Goal: Task Accomplishment & Management: Manage account settings

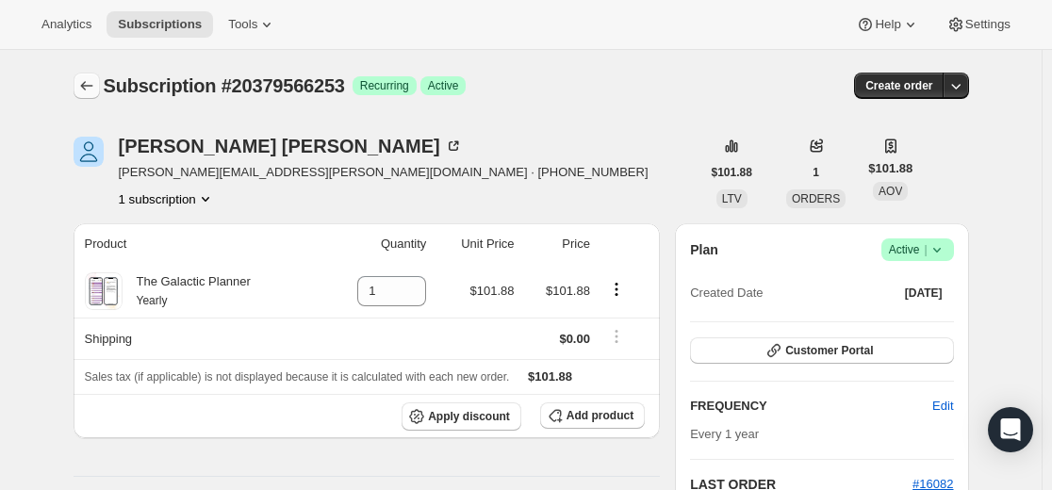
click at [84, 87] on icon "Subscriptions" at bounding box center [86, 85] width 19 height 19
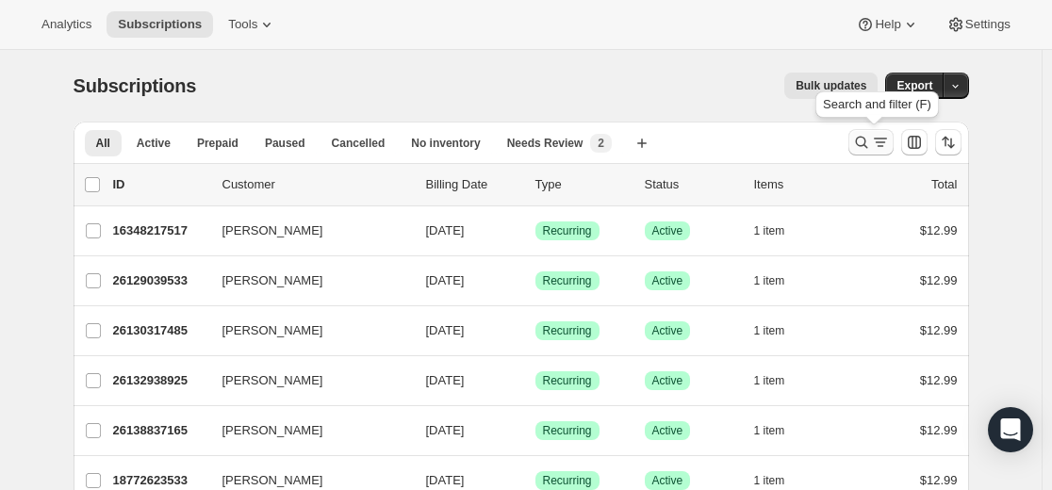
click at [860, 141] on icon "Search and filter results" at bounding box center [861, 143] width 12 height 12
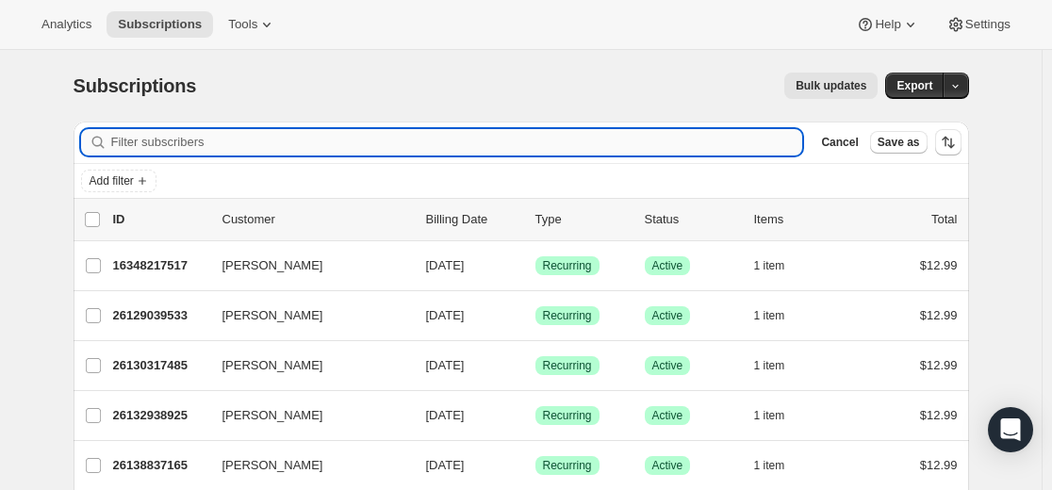
click at [621, 139] on input "Filter subscribers" at bounding box center [457, 142] width 692 height 26
type input "[EMAIL_ADDRESS][DOMAIN_NAME]"
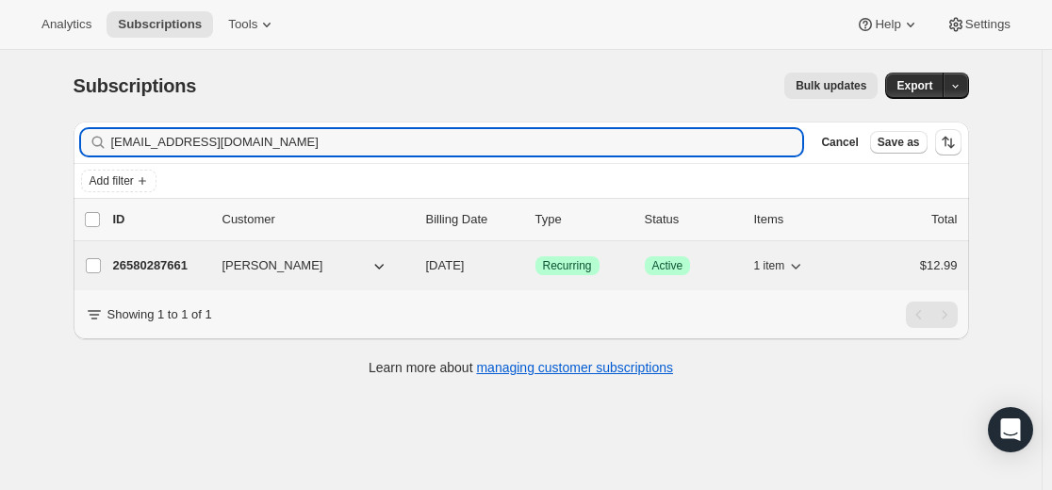
click at [171, 265] on p "26580287661" at bounding box center [160, 265] width 94 height 19
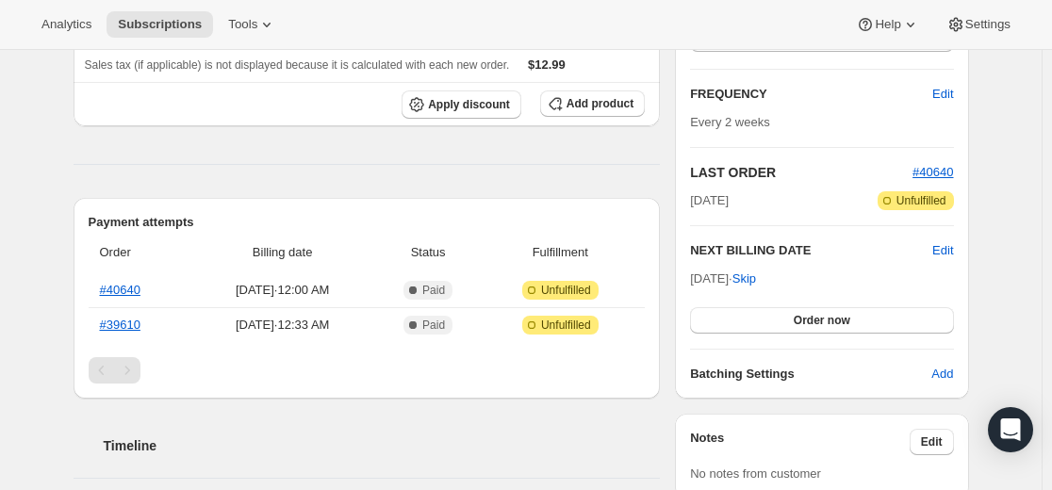
scroll to position [283, 0]
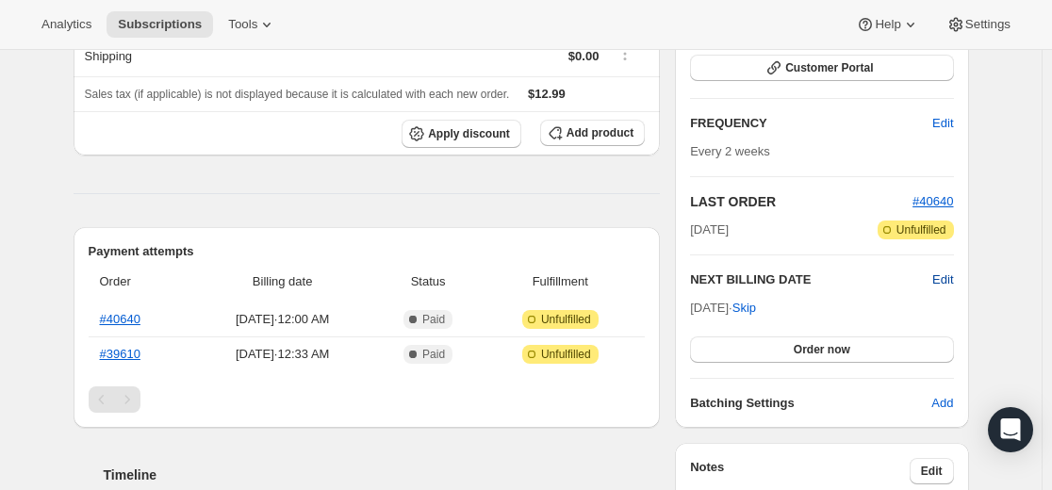
click at [949, 281] on span "Edit" at bounding box center [942, 279] width 21 height 19
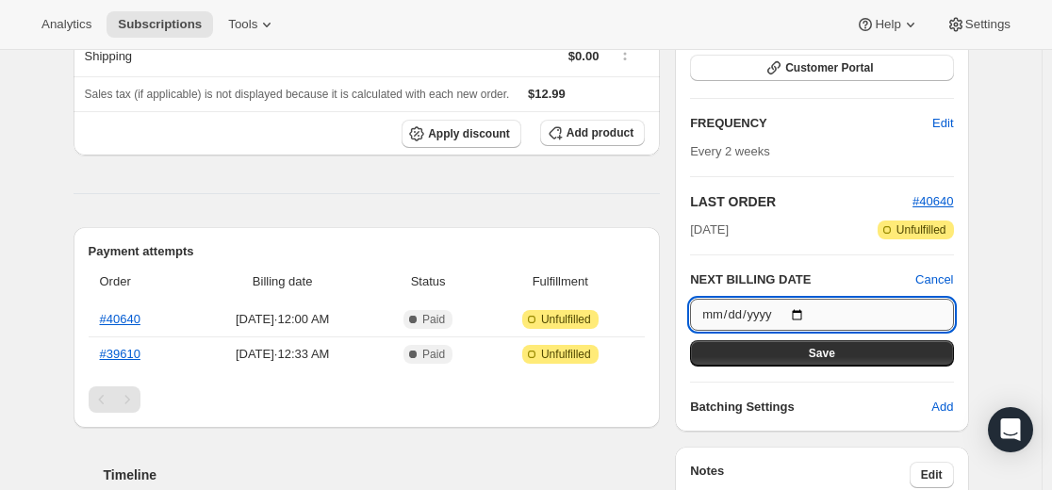
click at [801, 309] on input "[DATE]" at bounding box center [821, 315] width 263 height 32
type input "[DATE]"
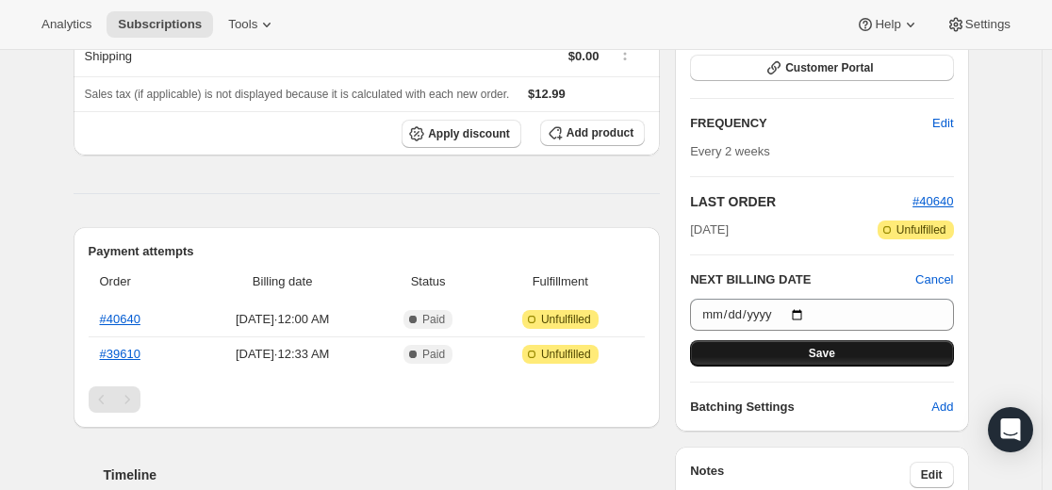
click at [831, 353] on span "Save" at bounding box center [822, 353] width 26 height 15
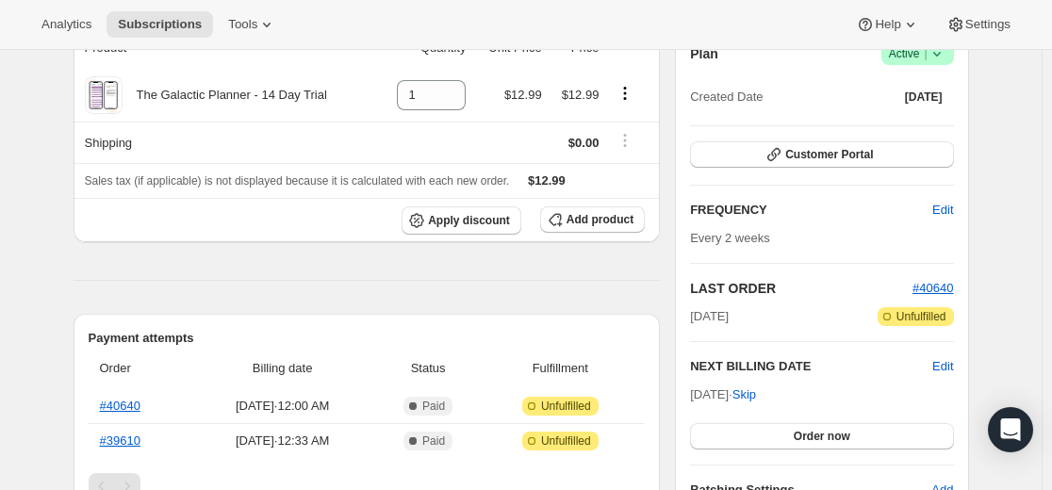
scroll to position [0, 0]
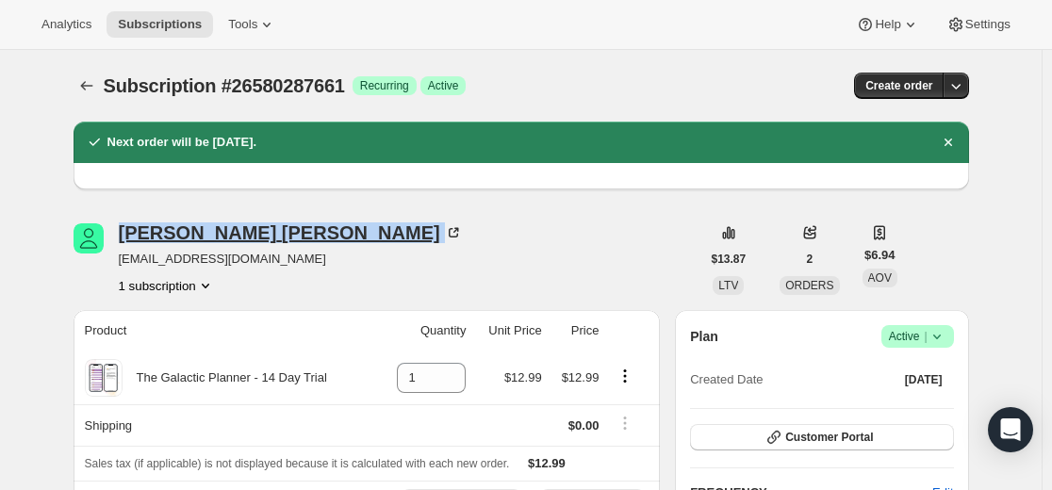
drag, startPoint x: 125, startPoint y: 217, endPoint x: 255, endPoint y: 232, distance: 130.9
copy div "[PERSON_NAME]"
click at [82, 92] on icon "Subscriptions" at bounding box center [86, 85] width 19 height 19
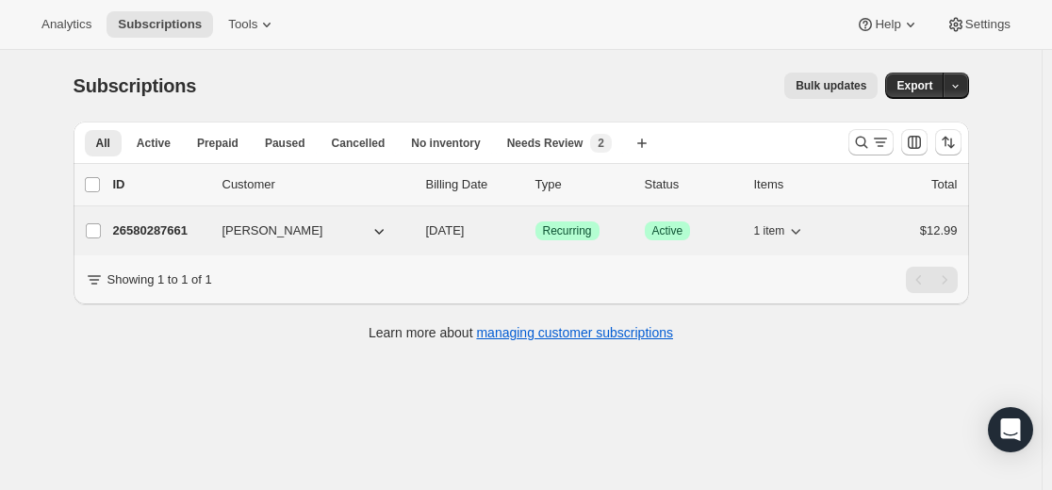
click at [166, 229] on p "26580287661" at bounding box center [160, 230] width 94 height 19
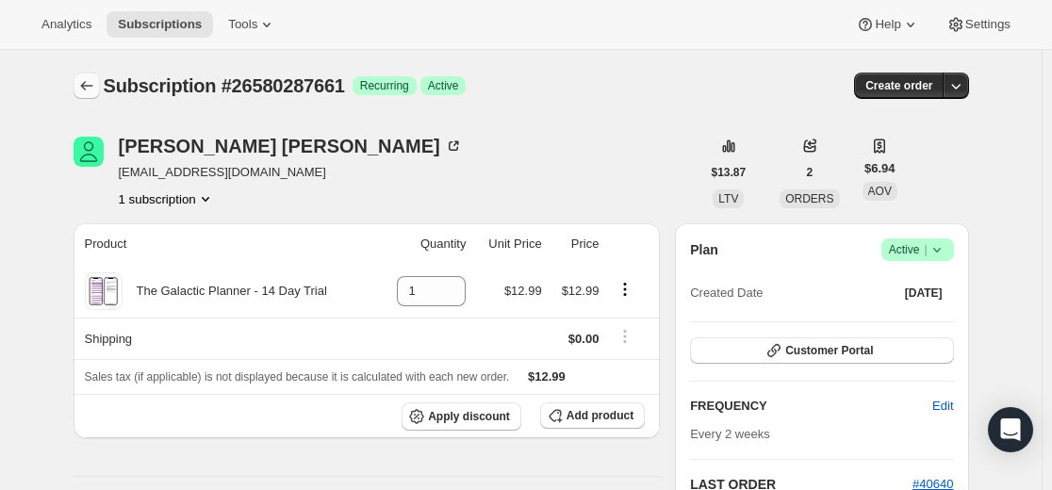
click at [96, 86] on icon "Subscriptions" at bounding box center [86, 85] width 19 height 19
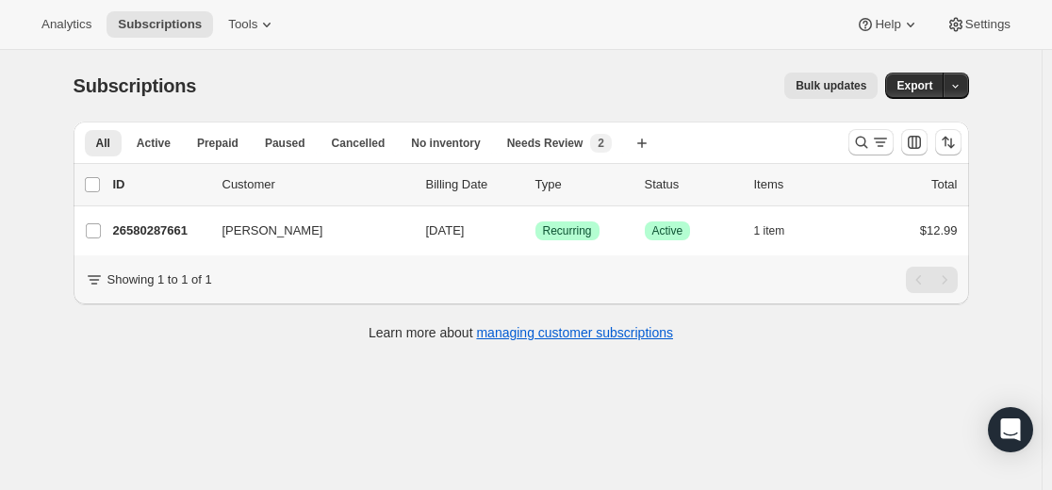
click at [850, 139] on div at bounding box center [905, 142] width 128 height 38
click at [871, 139] on icon "Search and filter results" at bounding box center [861, 142] width 19 height 19
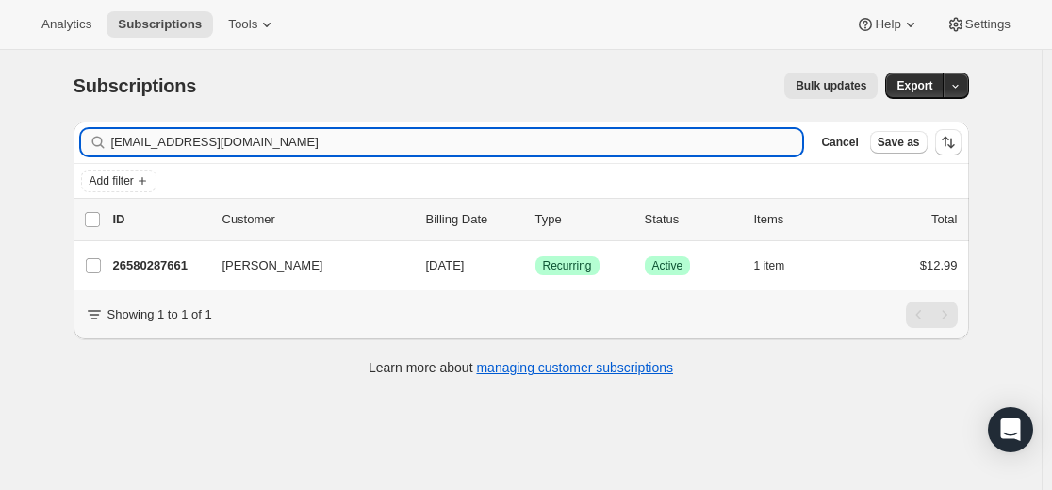
click at [579, 139] on input "[EMAIL_ADDRESS][DOMAIN_NAME]" at bounding box center [457, 142] width 692 height 26
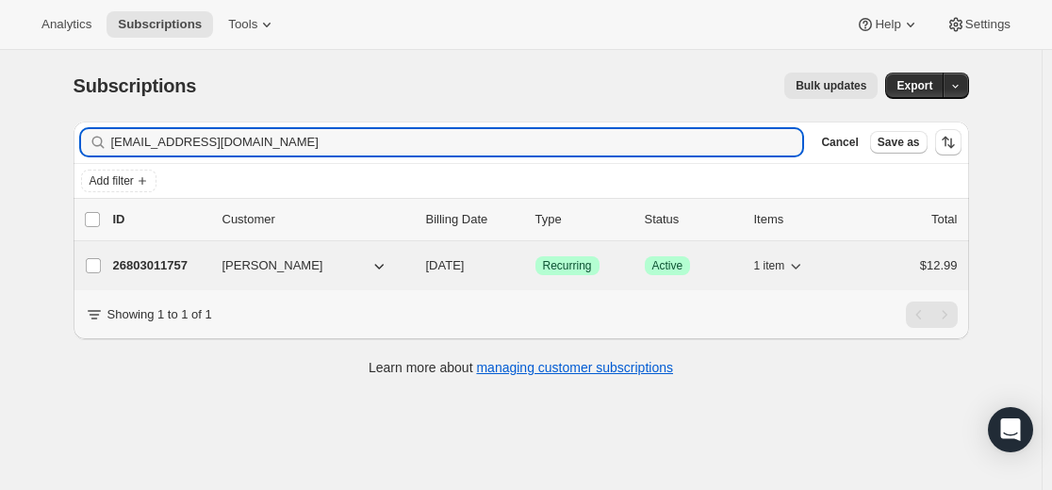
type input "[EMAIL_ADDRESS][DOMAIN_NAME]"
click at [163, 265] on p "26803011757" at bounding box center [160, 265] width 94 height 19
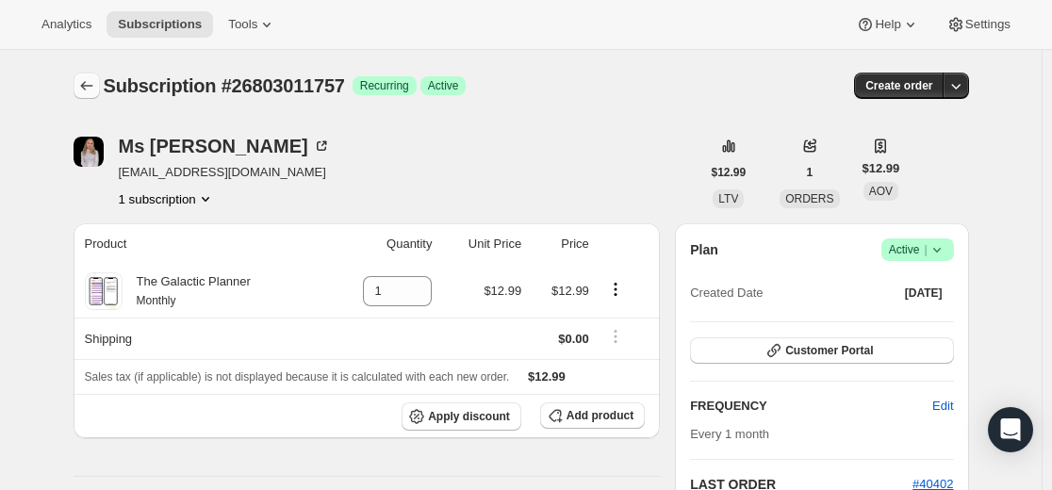
click at [96, 87] on icon "Subscriptions" at bounding box center [86, 85] width 19 height 19
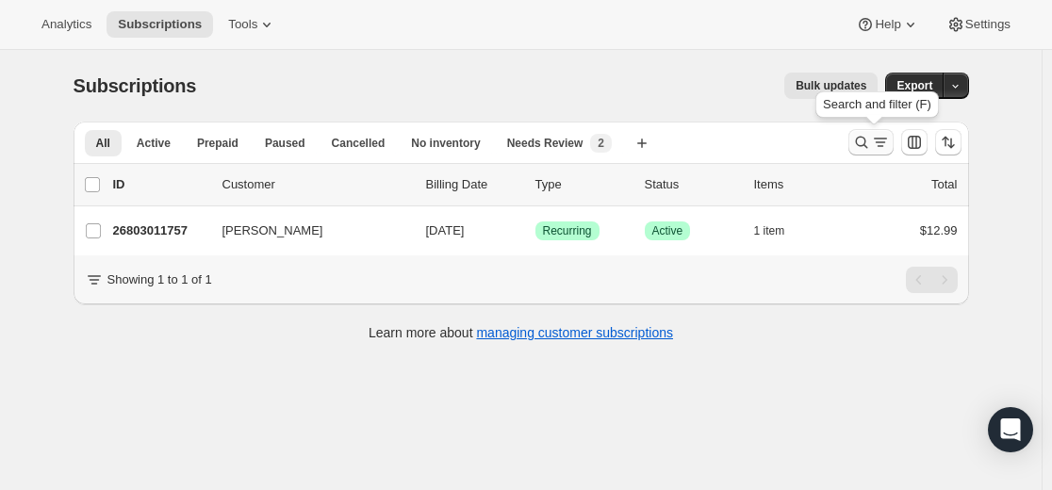
click at [860, 144] on icon "Search and filter results" at bounding box center [861, 143] width 12 height 12
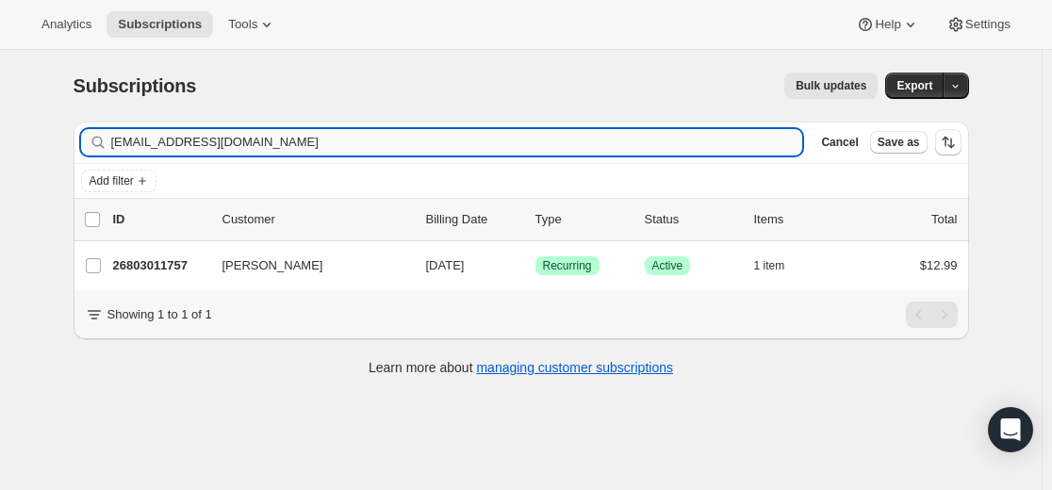
click at [551, 130] on input "[EMAIL_ADDRESS][DOMAIN_NAME]" at bounding box center [457, 142] width 692 height 26
type input "[EMAIL_ADDRESS][DOMAIN_NAME]"
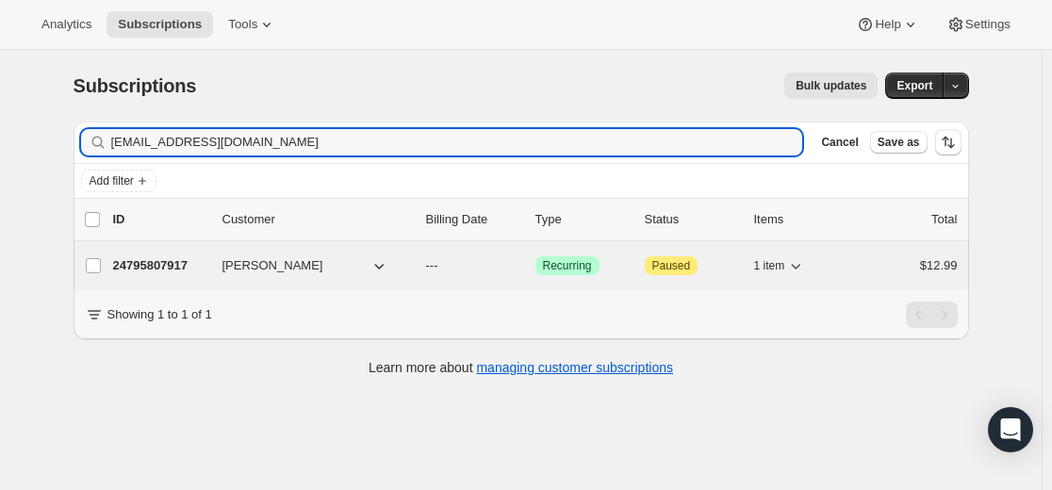
click at [181, 265] on p "24795807917" at bounding box center [160, 265] width 94 height 19
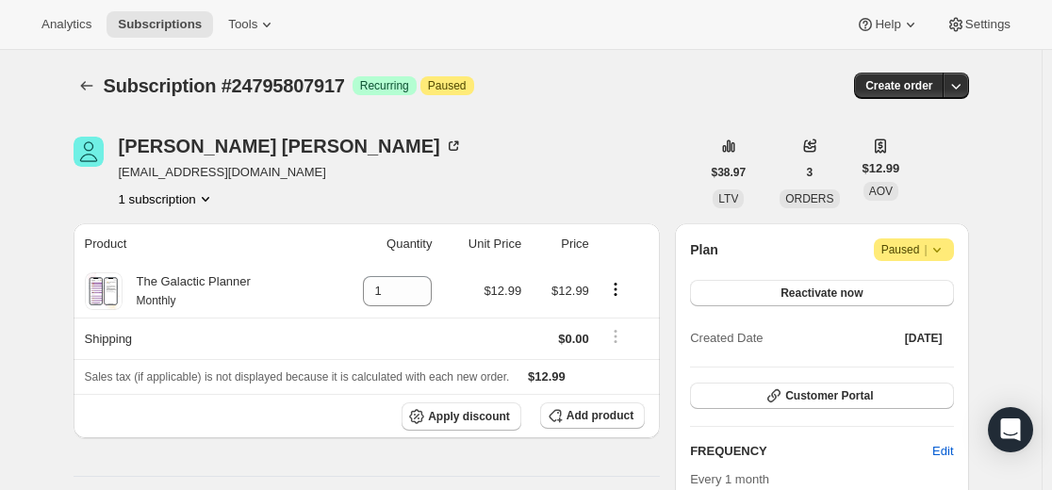
click at [942, 253] on icon at bounding box center [936, 249] width 19 height 19
click at [928, 290] on span "Cancel subscription" at bounding box center [920, 287] width 106 height 14
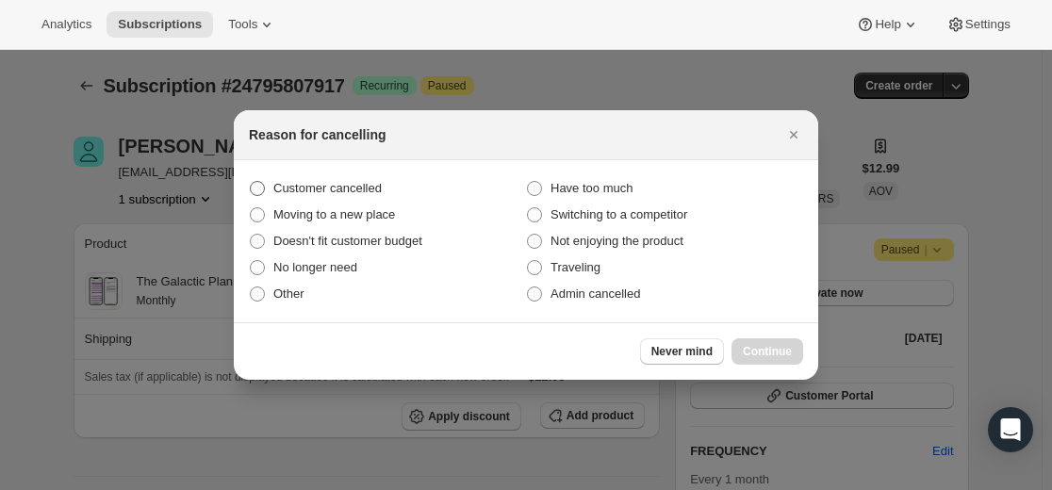
click at [336, 190] on span "Customer cancelled" at bounding box center [327, 188] width 108 height 14
click at [251, 182] on input "Customer cancelled" at bounding box center [250, 181] width 1 height 1
radio input "true"
click at [769, 359] on button "Continue" at bounding box center [767, 351] width 72 height 26
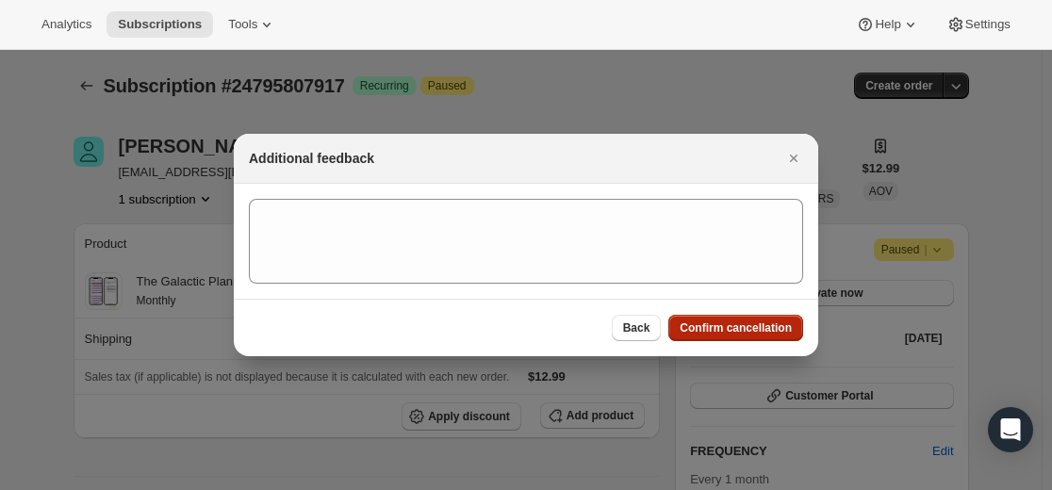
click at [760, 331] on span "Confirm cancellation" at bounding box center [735, 327] width 112 height 15
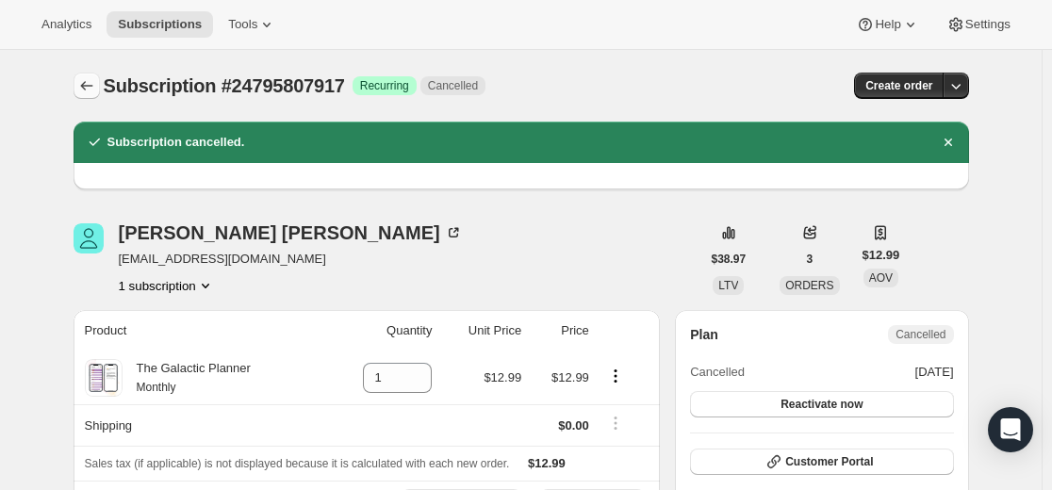
click at [96, 81] on icon "Subscriptions" at bounding box center [86, 85] width 19 height 19
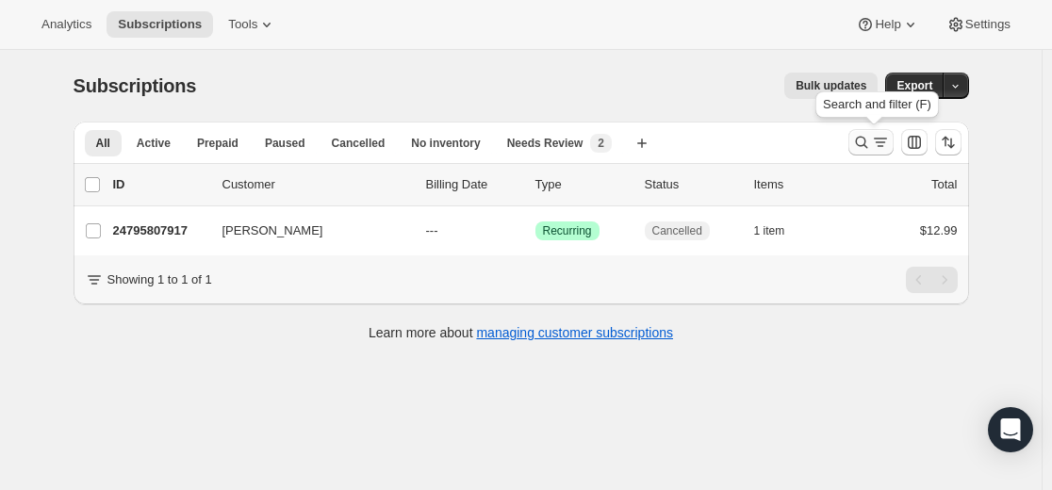
click at [862, 144] on icon "Search and filter results" at bounding box center [861, 142] width 19 height 19
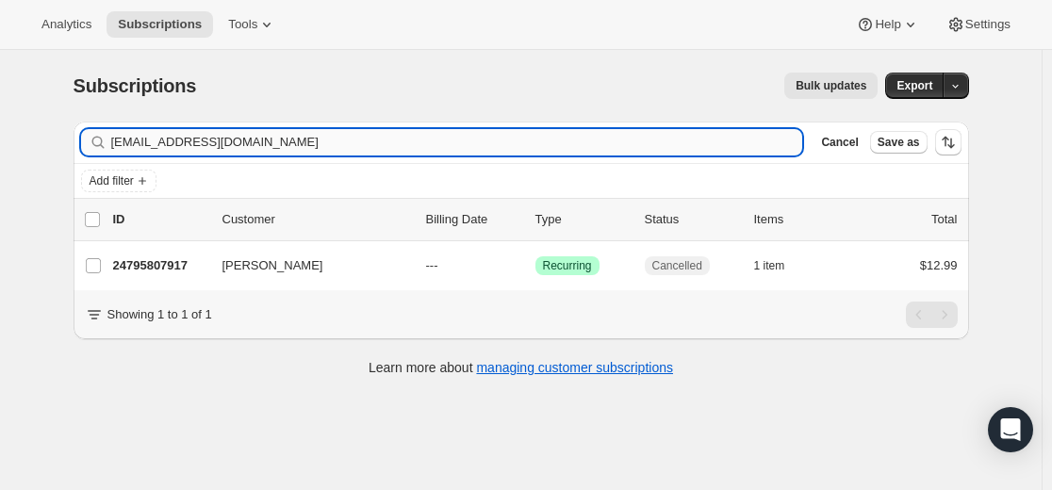
click at [575, 139] on input "[EMAIL_ADDRESS][DOMAIN_NAME]" at bounding box center [457, 142] width 692 height 26
type input "[EMAIL_ADDRESS][DOMAIN_NAME]"
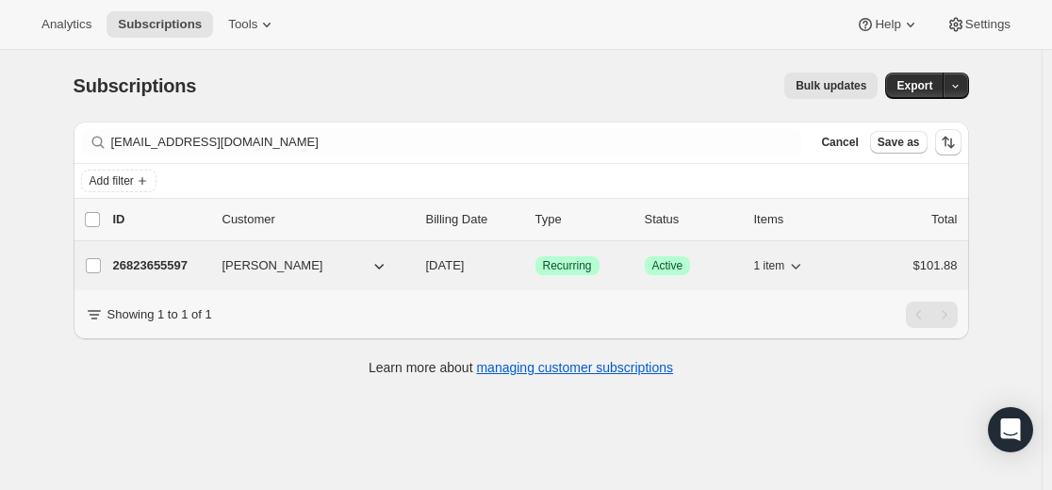
click at [148, 267] on p "26823655597" at bounding box center [160, 265] width 94 height 19
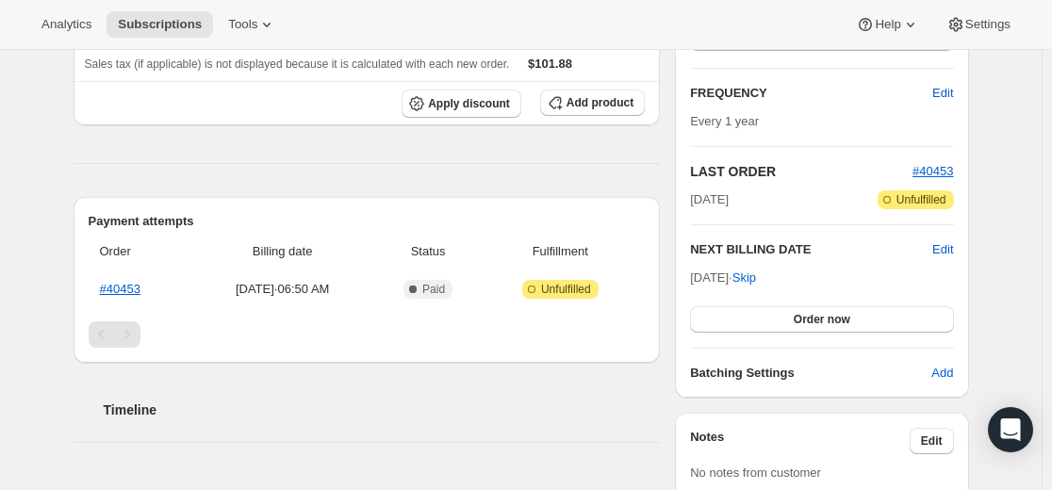
scroll to position [377, 0]
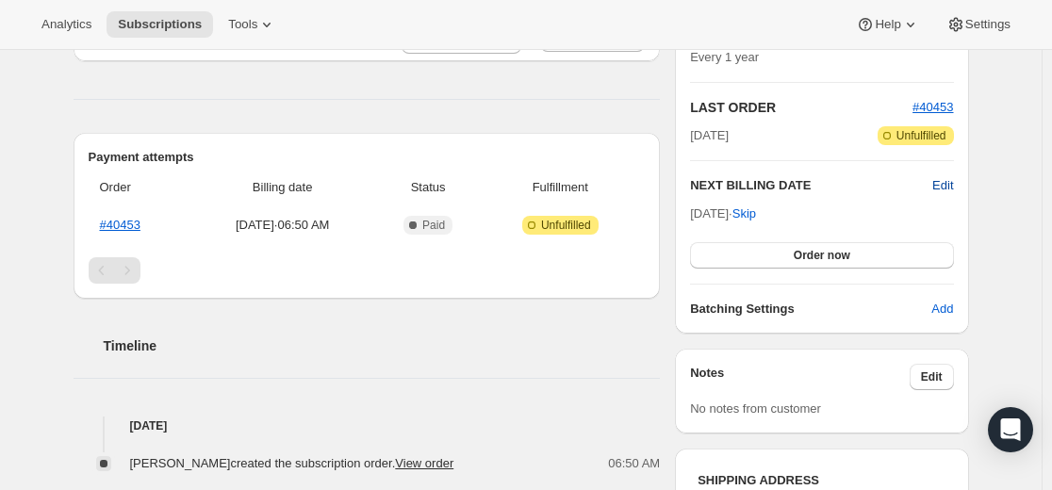
click at [946, 184] on span "Edit" at bounding box center [942, 185] width 21 height 19
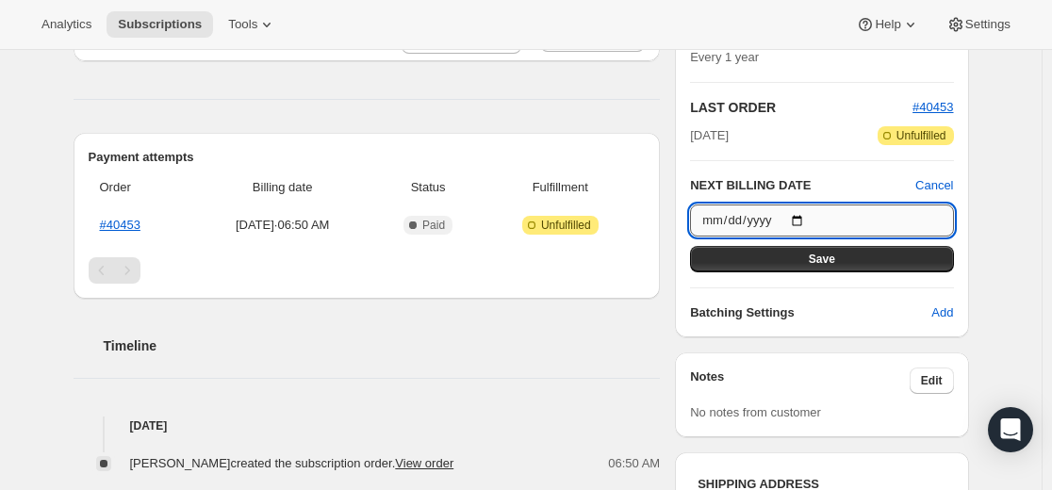
click at [806, 219] on input "[DATE]" at bounding box center [821, 220] width 263 height 32
type input "[DATE]"
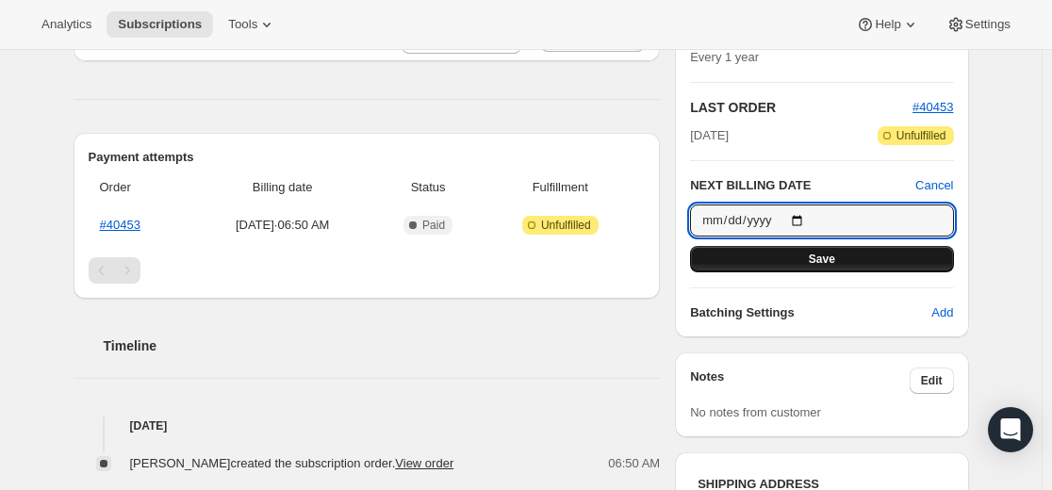
click at [830, 262] on span "Save" at bounding box center [822, 259] width 26 height 15
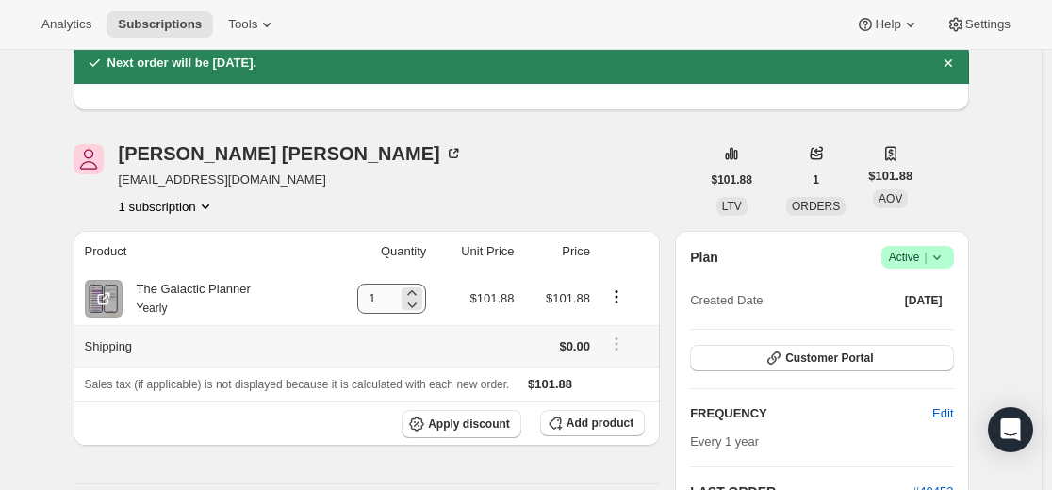
scroll to position [0, 0]
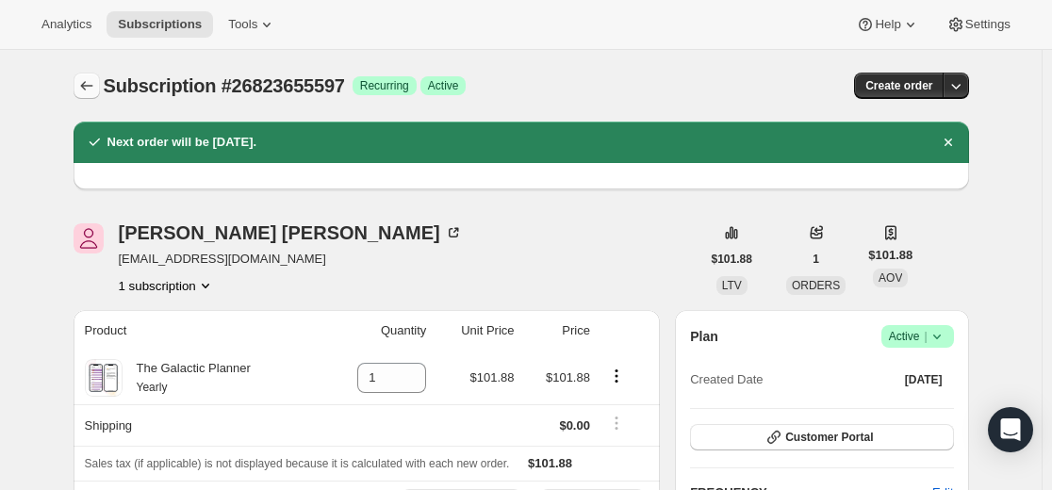
click at [88, 81] on icon "Subscriptions" at bounding box center [86, 85] width 19 height 19
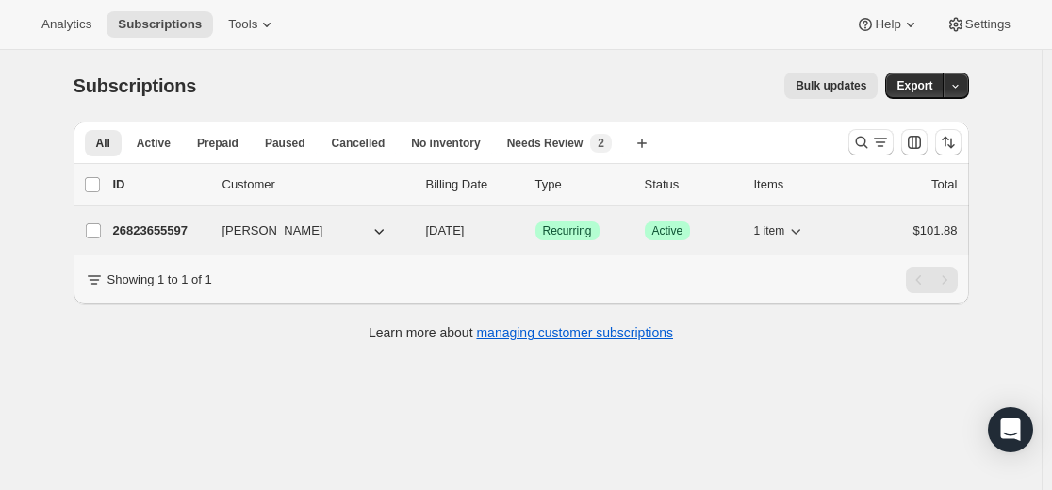
click at [162, 232] on p "26823655597" at bounding box center [160, 230] width 94 height 19
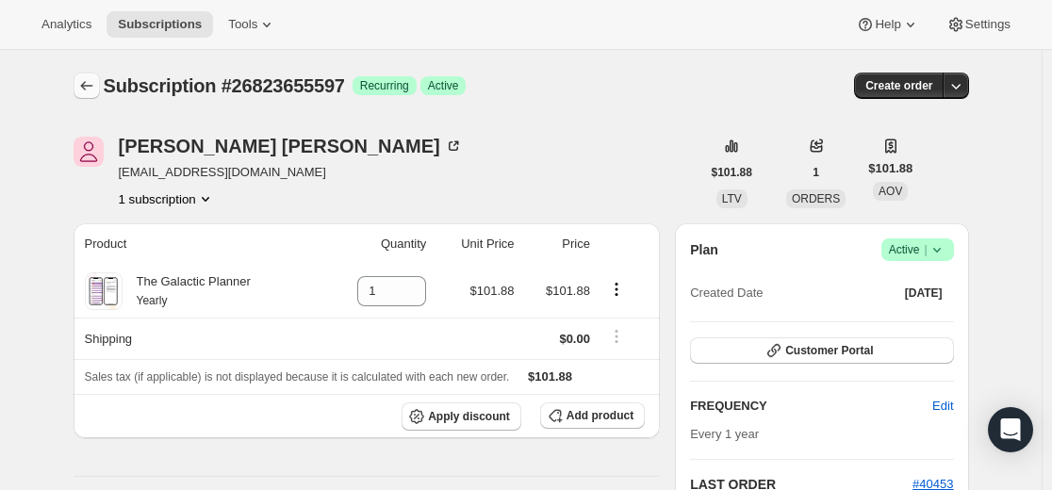
click at [90, 89] on icon "Subscriptions" at bounding box center [86, 85] width 19 height 19
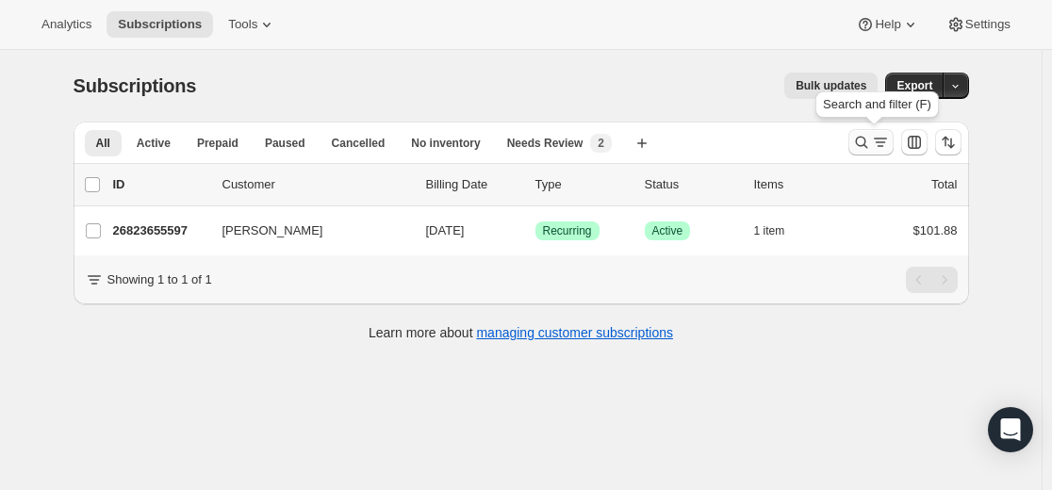
click at [856, 148] on icon "Search and filter results" at bounding box center [861, 142] width 19 height 19
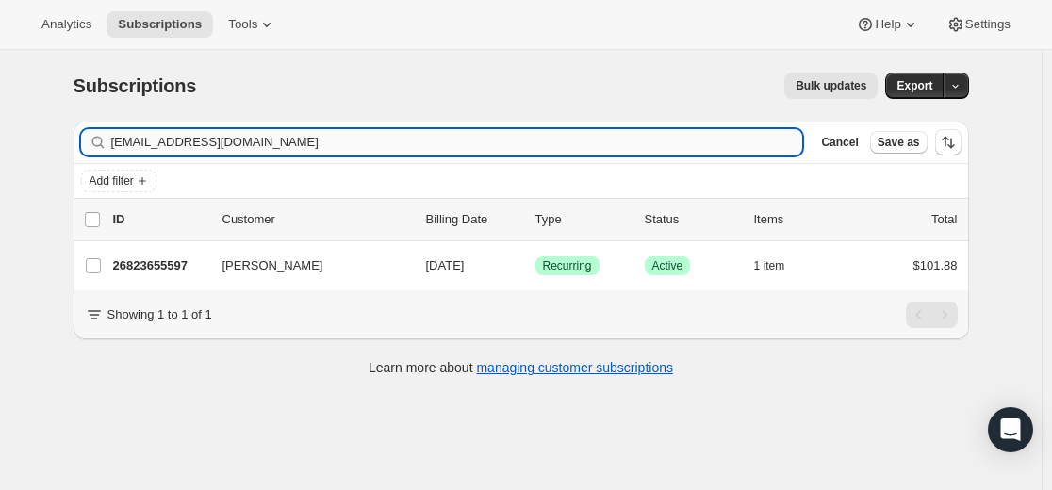
click at [679, 143] on input "[EMAIL_ADDRESS][DOMAIN_NAME]" at bounding box center [457, 142] width 692 height 26
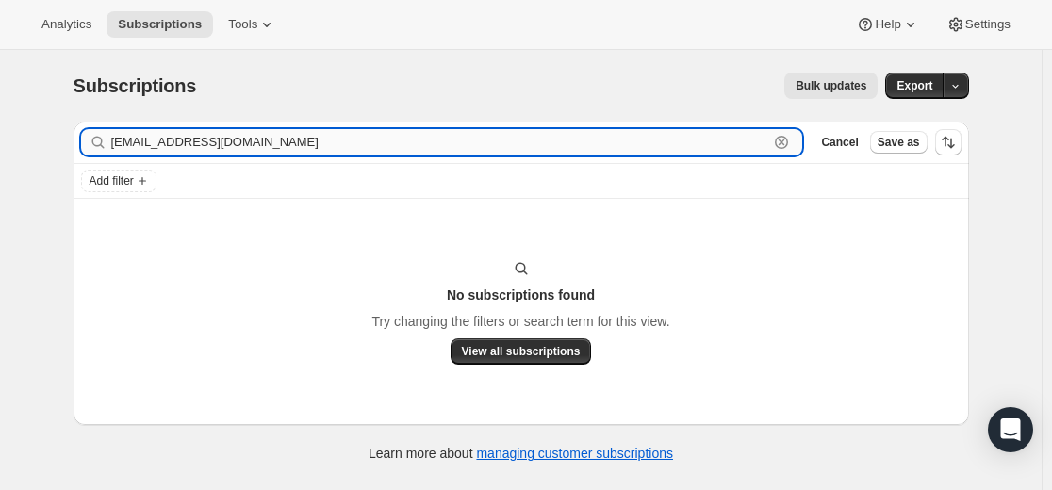
click at [260, 145] on input "[EMAIL_ADDRESS][DOMAIN_NAME]" at bounding box center [440, 142] width 658 height 26
paste input "text"
click at [121, 139] on input "[EMAIL_ADDRESS][DOMAIN_NAME]" at bounding box center [440, 142] width 658 height 26
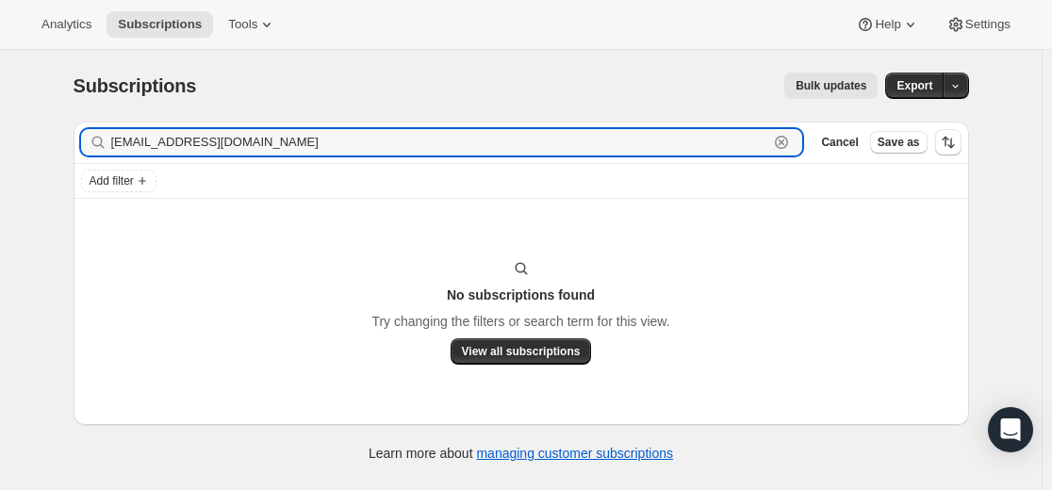
type input "[EMAIL_ADDRESS][DOMAIN_NAME]"
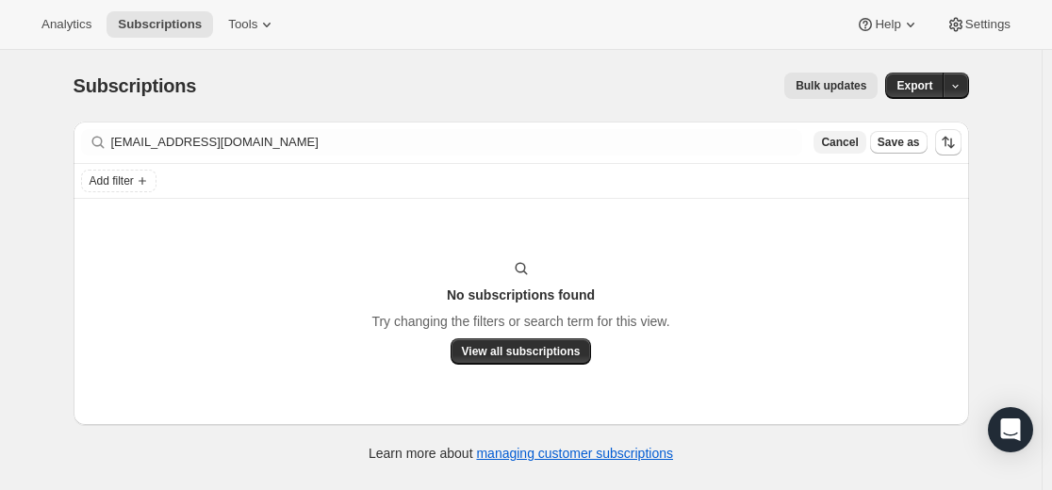
click at [841, 139] on span "Cancel" at bounding box center [839, 142] width 37 height 15
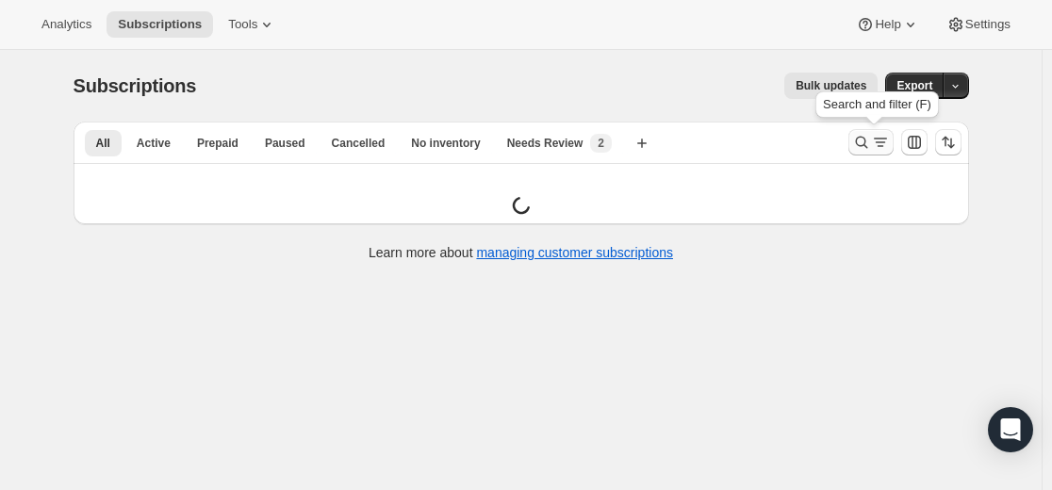
click at [864, 142] on icon "Search and filter results" at bounding box center [861, 142] width 19 height 19
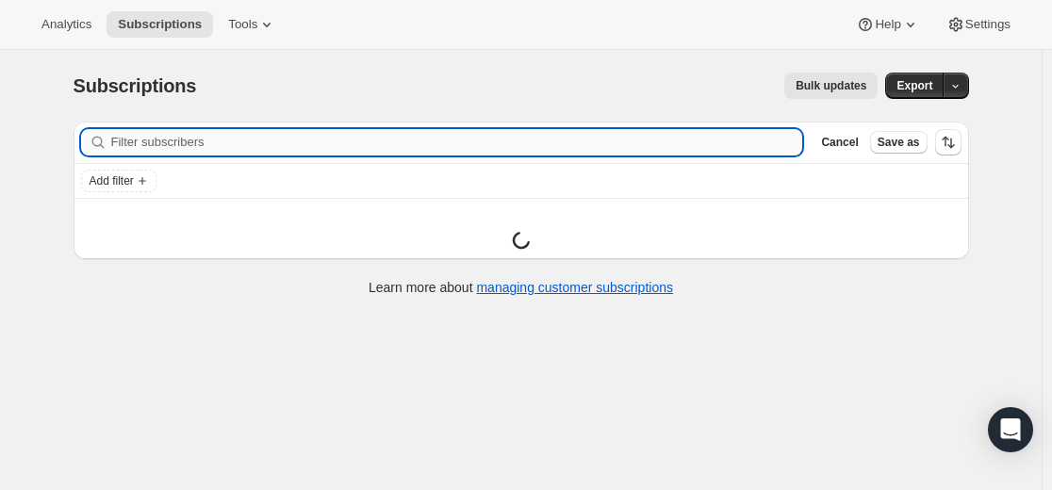
click at [642, 143] on input "Filter subscribers" at bounding box center [457, 142] width 692 height 26
click at [641, 143] on input "Filter subscribers" at bounding box center [457, 142] width 692 height 26
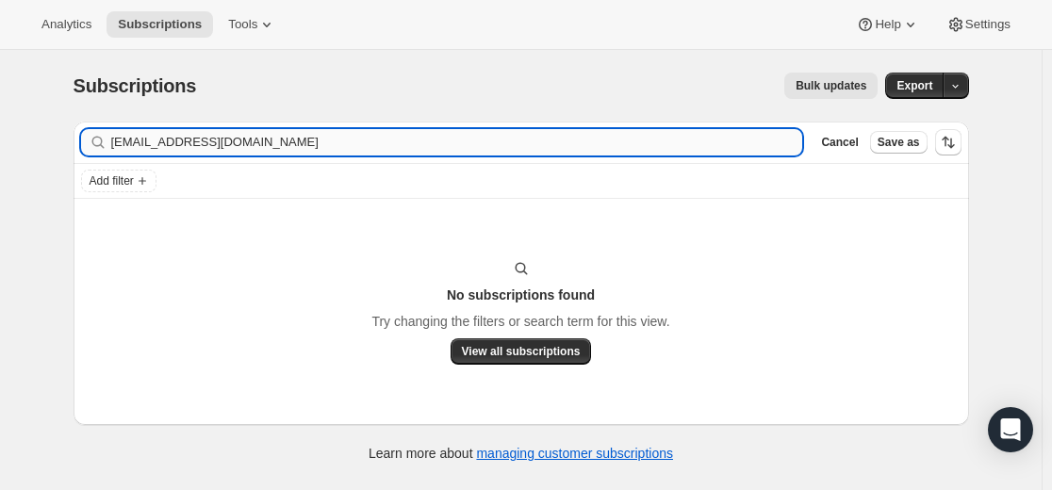
click at [125, 137] on input "[EMAIL_ADDRESS][DOMAIN_NAME]" at bounding box center [457, 142] width 692 height 26
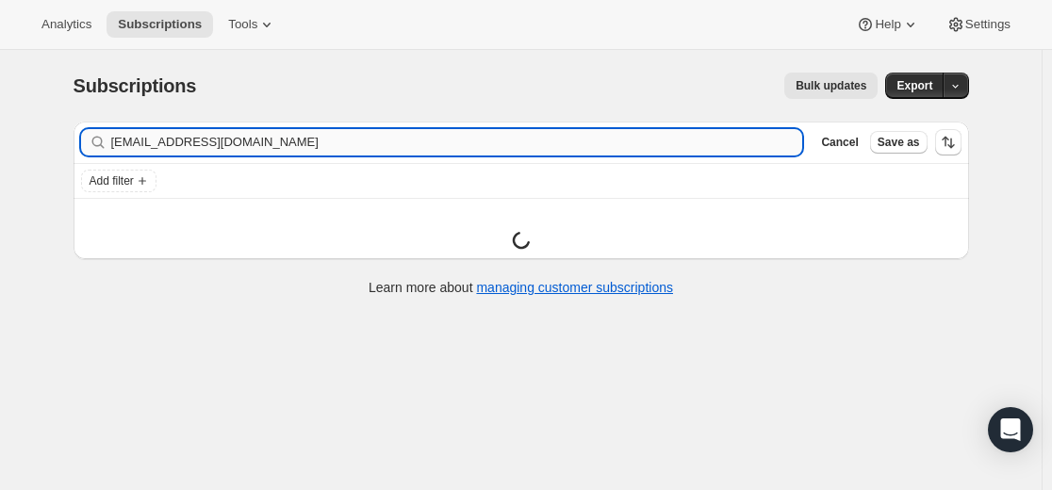
type input "[EMAIL_ADDRESS][DOMAIN_NAME]"
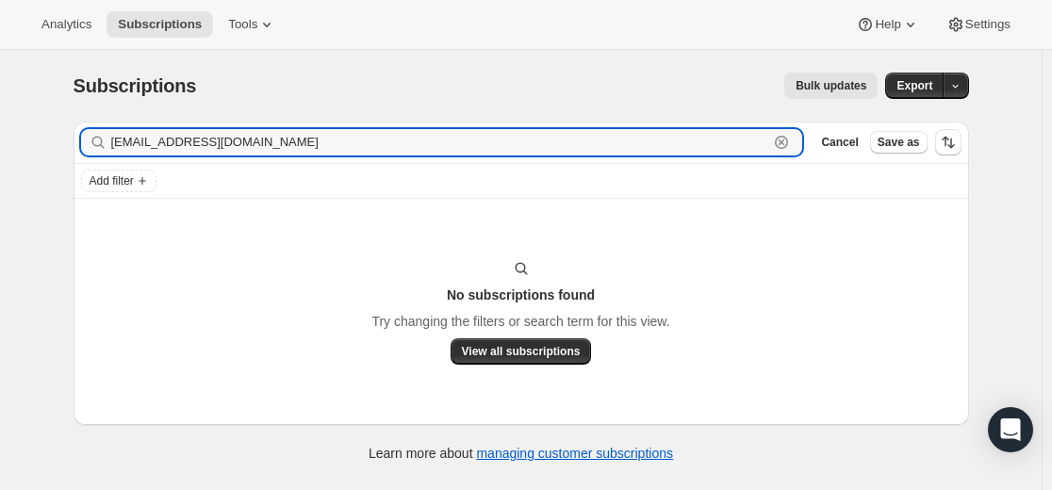
click at [785, 145] on icon "button" at bounding box center [781, 142] width 7 height 7
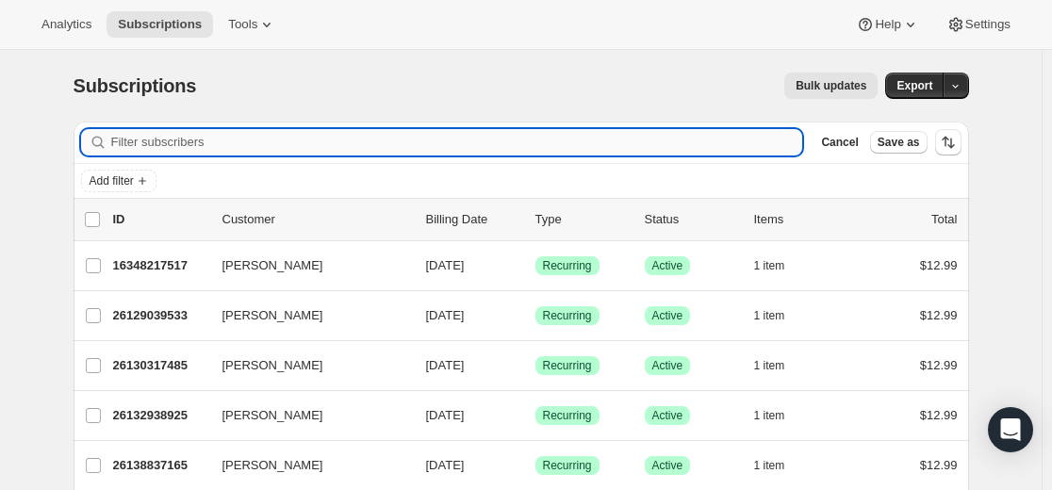
click at [709, 143] on input "Filter subscribers" at bounding box center [457, 142] width 692 height 26
click at [703, 144] on input "Filter subscribers" at bounding box center [457, 142] width 692 height 26
paste input "[EMAIL_ADDRESS][DOMAIN_NAME]"
type input "[EMAIL_ADDRESS][DOMAIN_NAME]"
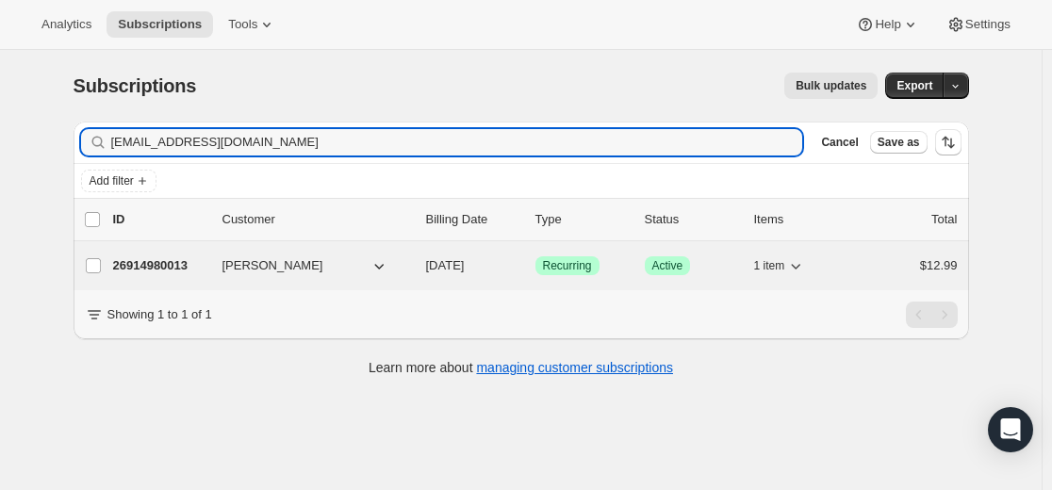
click at [175, 267] on p "26914980013" at bounding box center [160, 265] width 94 height 19
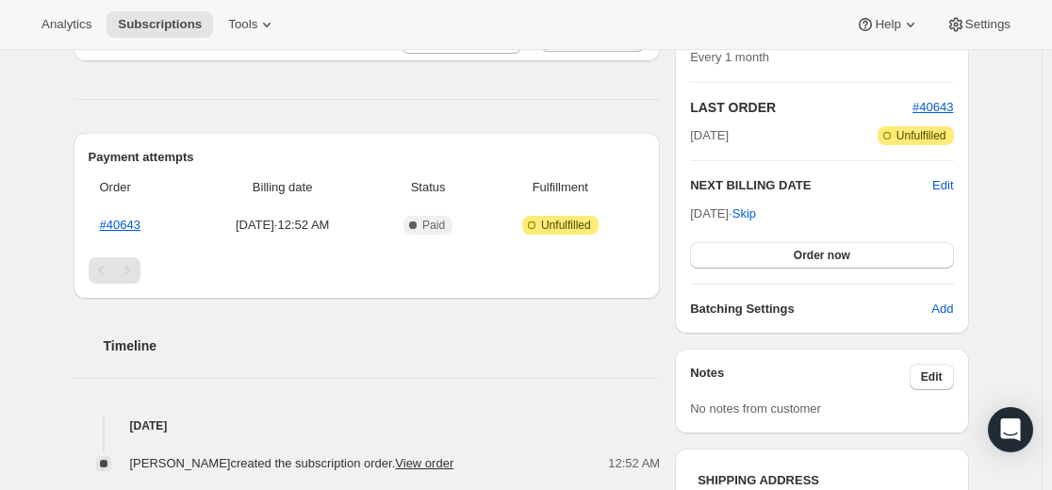
scroll to position [283, 0]
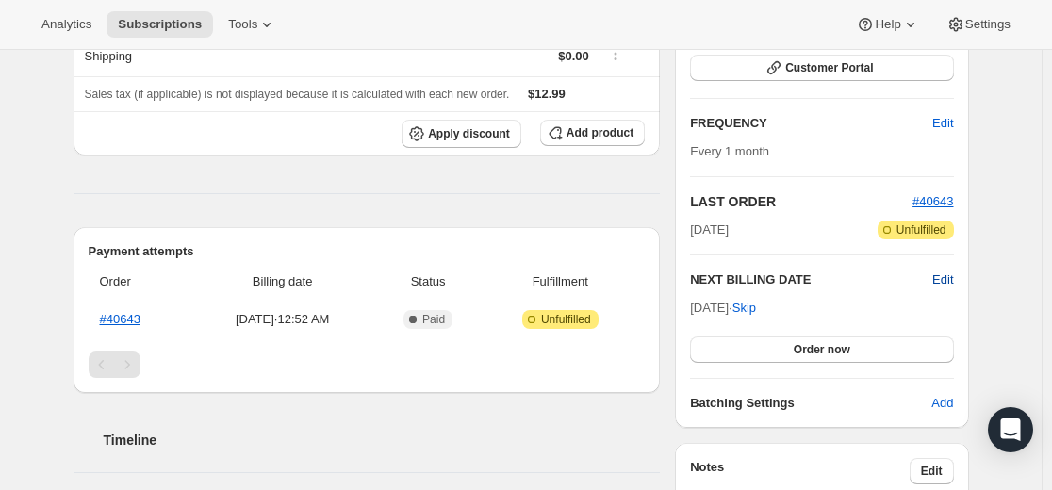
click at [953, 280] on span "Edit" at bounding box center [942, 279] width 21 height 19
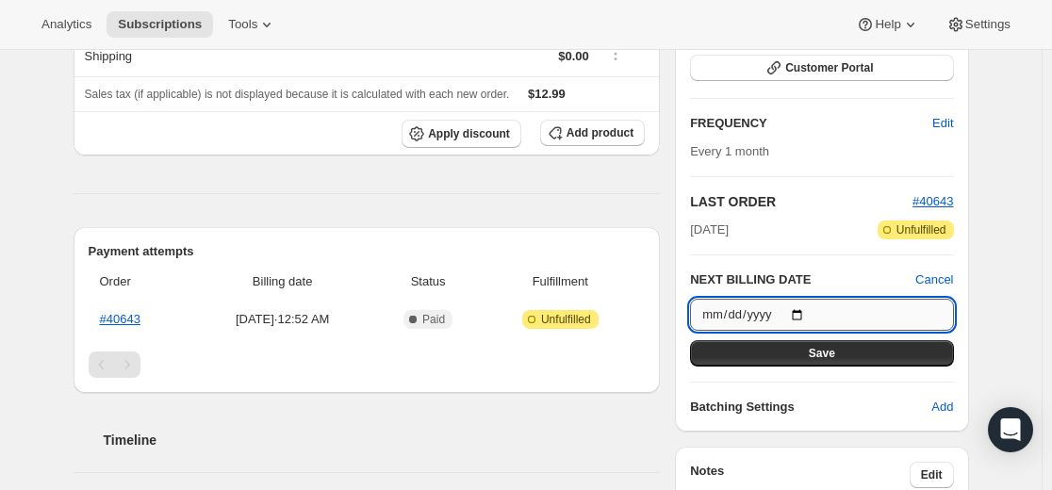
click at [801, 314] on input "[DATE]" at bounding box center [821, 315] width 263 height 32
type input "[DATE]"
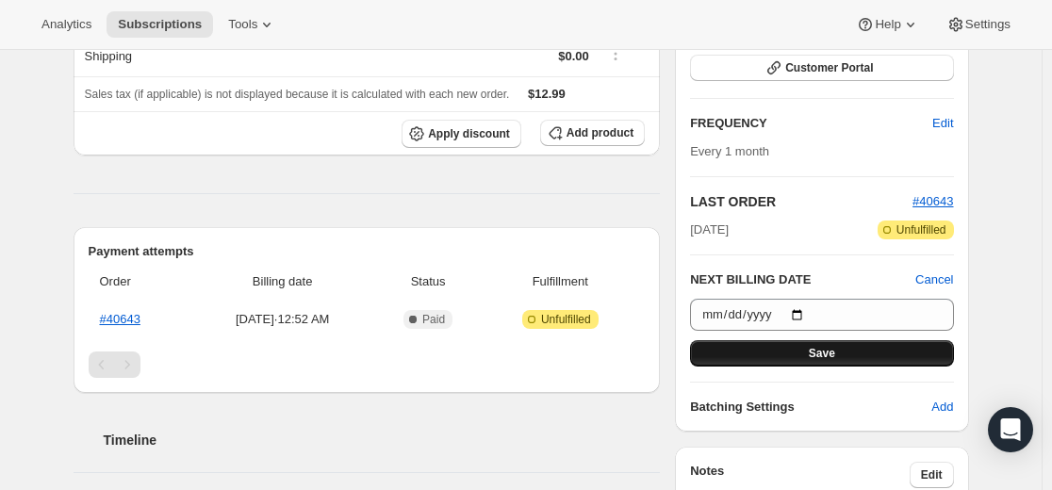
click at [847, 353] on button "Save" at bounding box center [821, 353] width 263 height 26
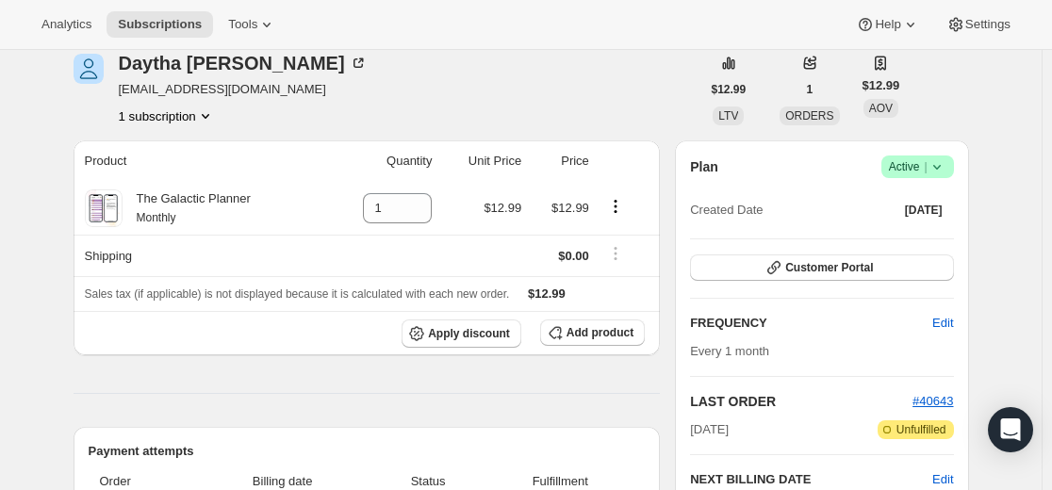
scroll to position [0, 0]
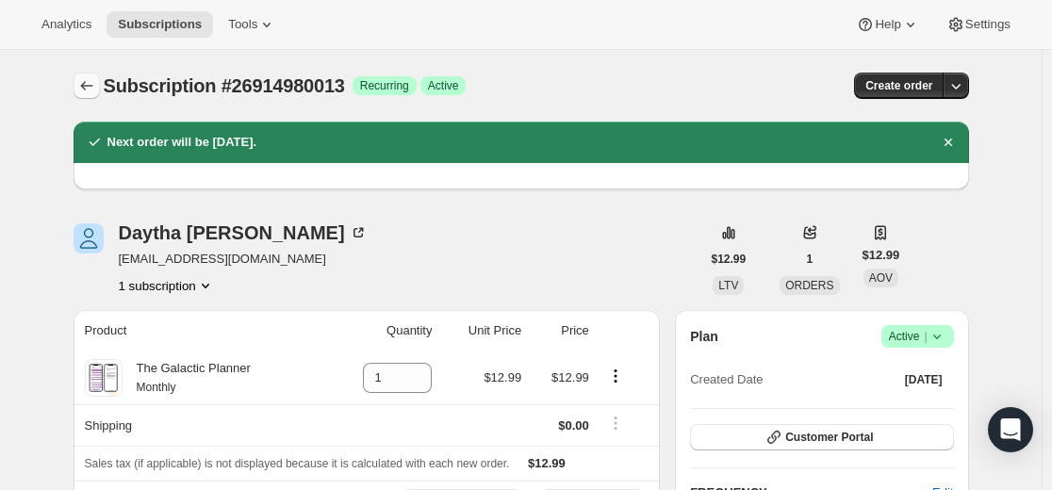
click at [87, 84] on icon "Subscriptions" at bounding box center [86, 85] width 19 height 19
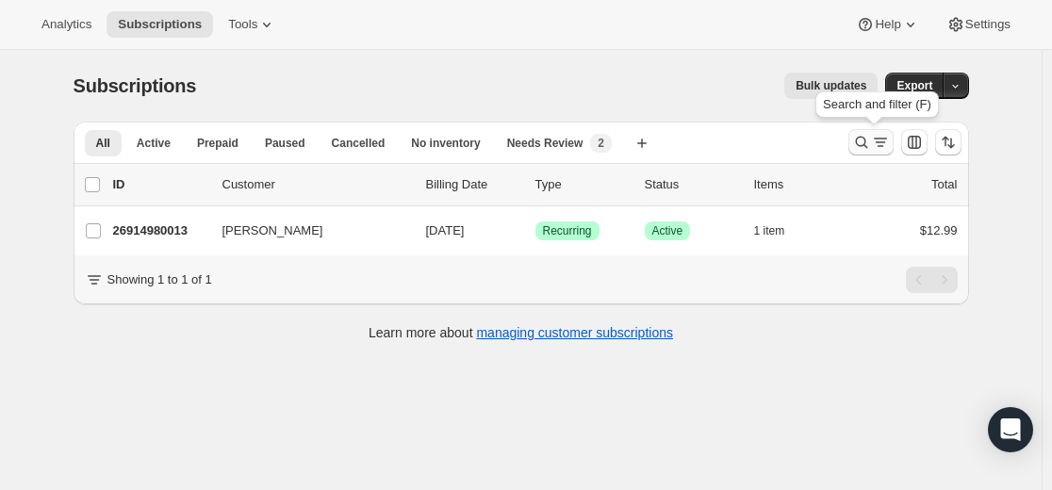
click at [878, 142] on icon "Search and filter results" at bounding box center [880, 142] width 19 height 19
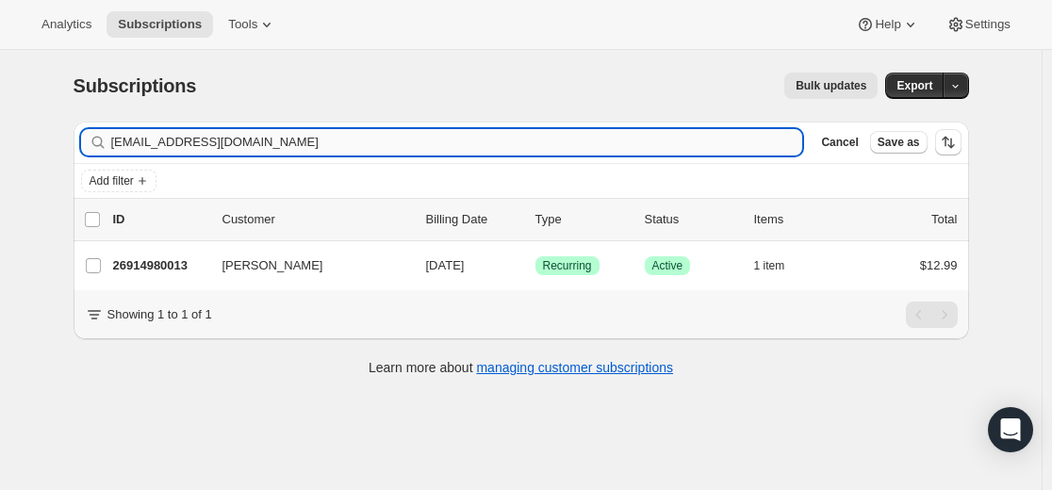
click at [557, 136] on input "[EMAIL_ADDRESS][DOMAIN_NAME]" at bounding box center [457, 142] width 692 height 26
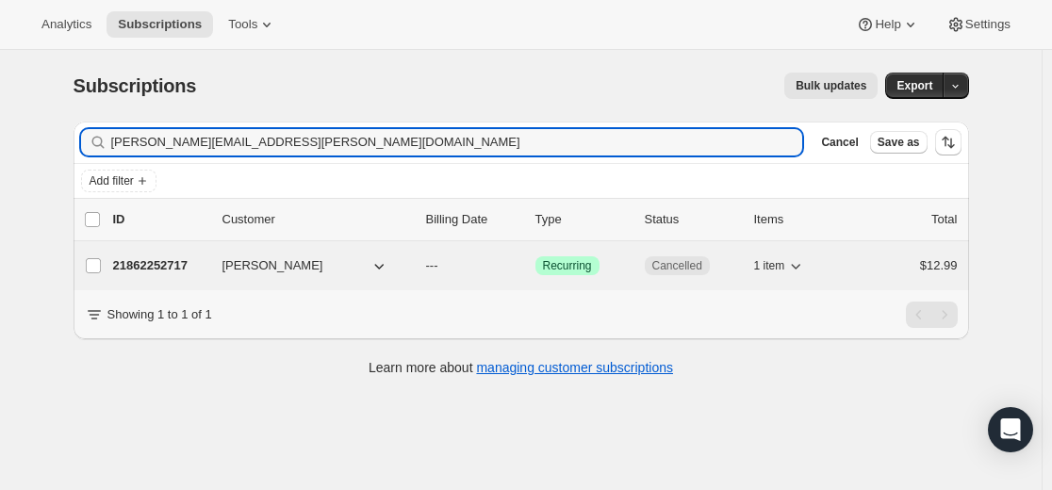
type input "[PERSON_NAME][EMAIL_ADDRESS][PERSON_NAME][DOMAIN_NAME]"
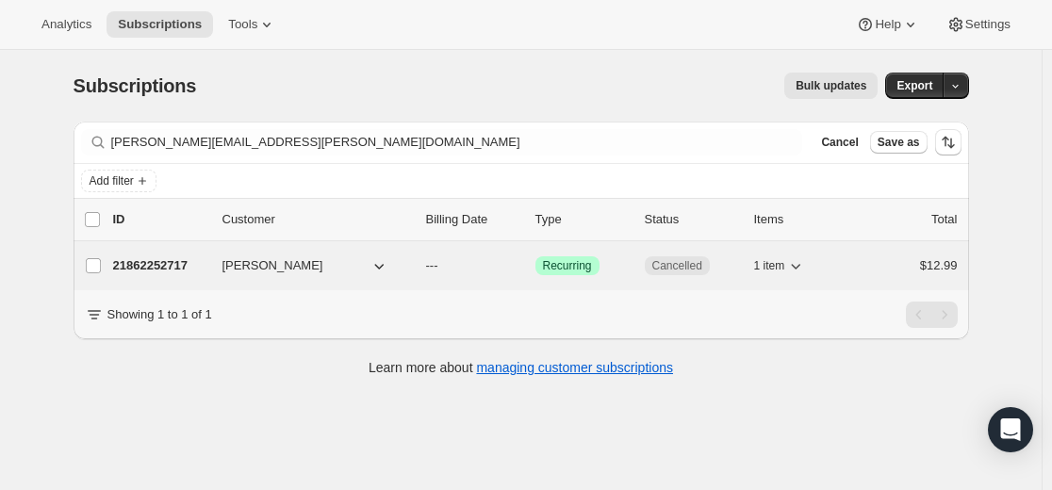
click at [156, 265] on p "21862252717" at bounding box center [160, 265] width 94 height 19
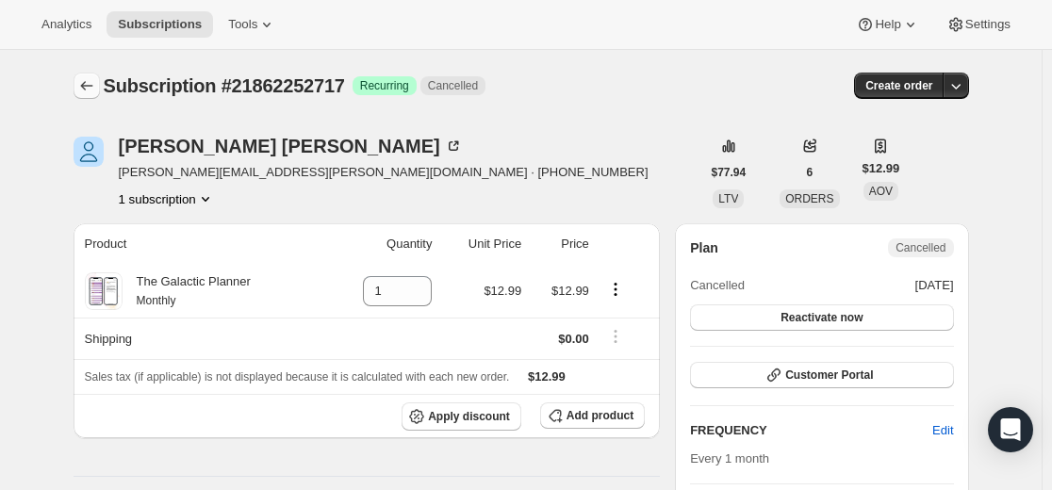
click at [95, 96] on button "Subscriptions" at bounding box center [87, 86] width 26 height 26
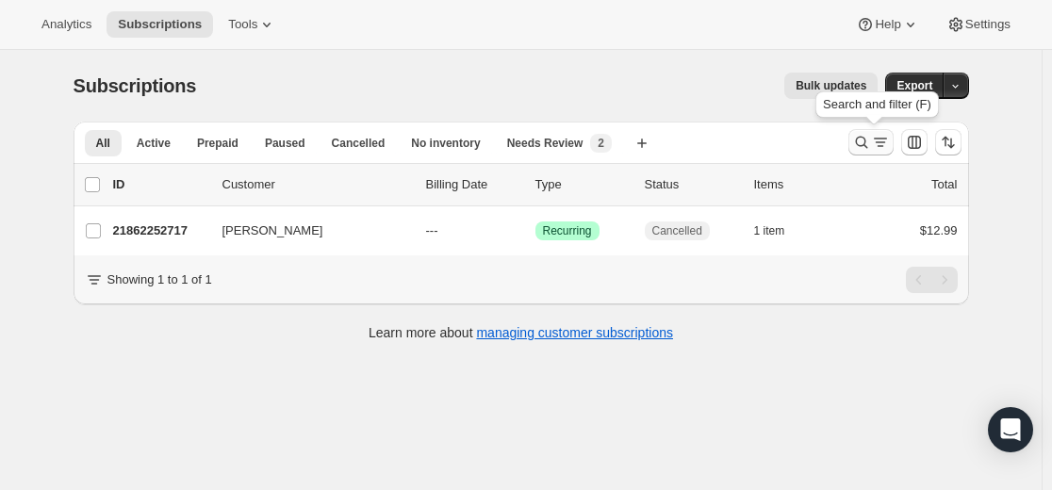
click at [864, 149] on icon "Search and filter results" at bounding box center [861, 142] width 19 height 19
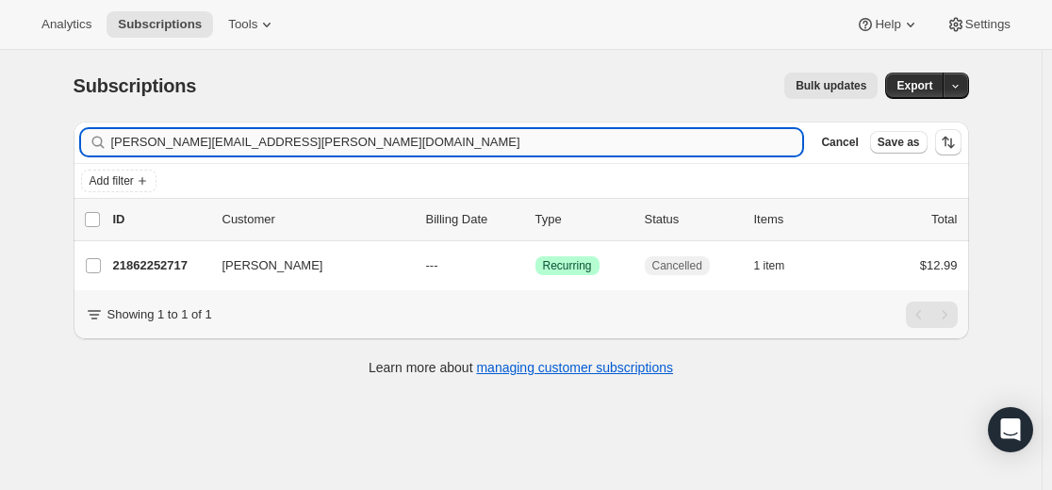
click at [568, 142] on input "[PERSON_NAME][EMAIL_ADDRESS][PERSON_NAME][DOMAIN_NAME]" at bounding box center [457, 142] width 692 height 26
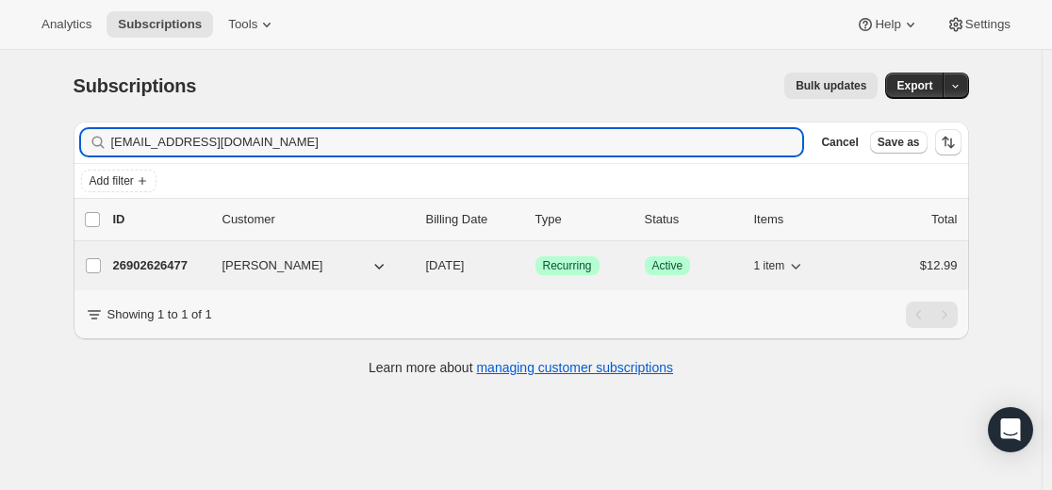
type input "[EMAIL_ADDRESS][DOMAIN_NAME]"
click at [172, 268] on p "26902626477" at bounding box center [160, 265] width 94 height 19
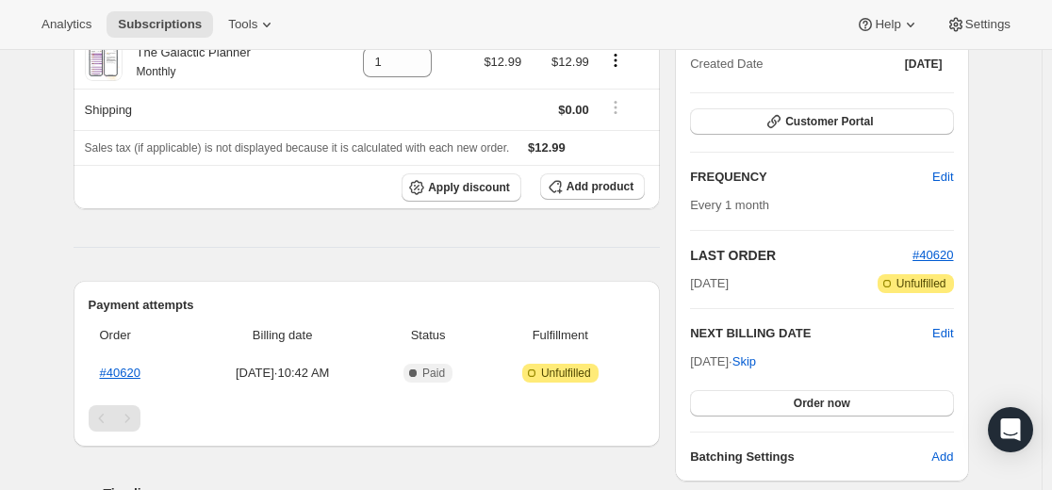
scroll to position [283, 0]
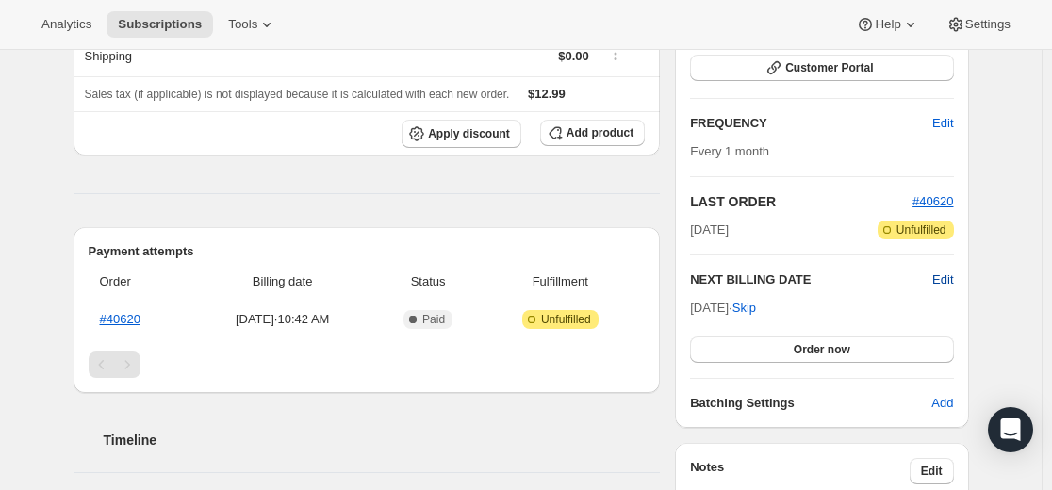
click at [953, 283] on span "Edit" at bounding box center [942, 279] width 21 height 19
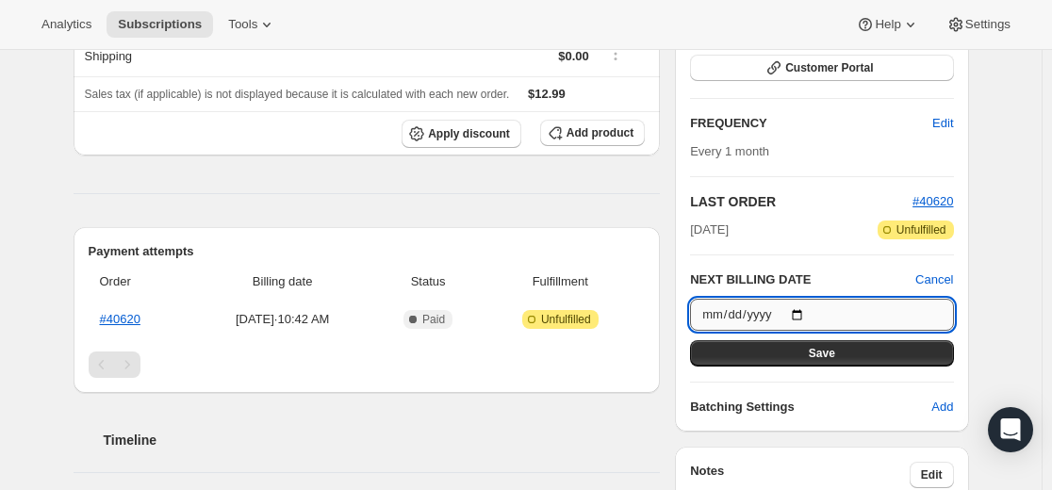
click at [809, 310] on input "[DATE]" at bounding box center [821, 315] width 263 height 32
type input "[DATE]"
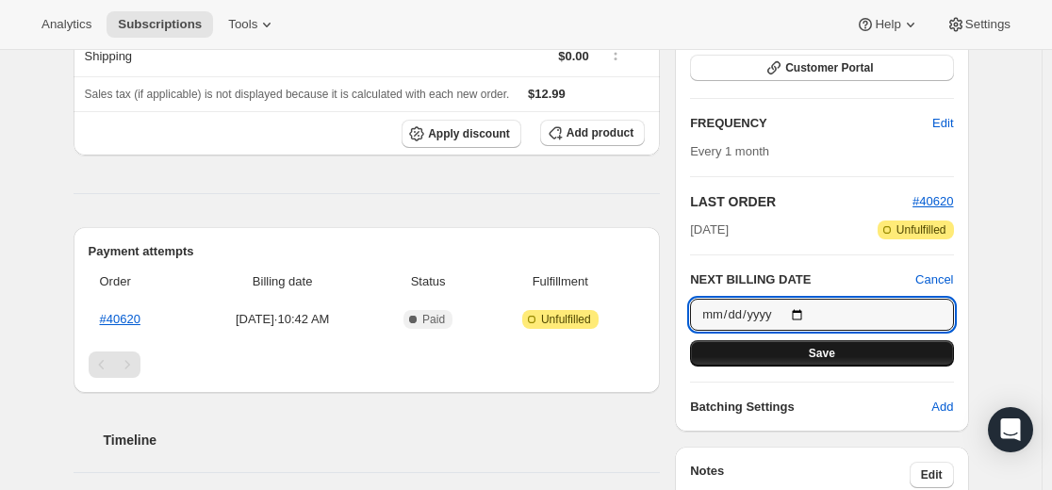
click at [839, 355] on button "Save" at bounding box center [821, 353] width 263 height 26
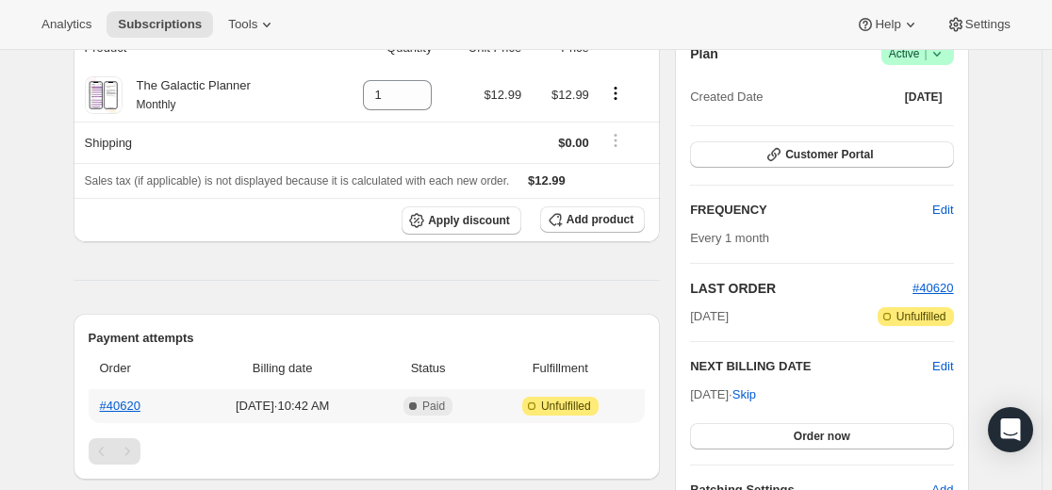
scroll to position [0, 0]
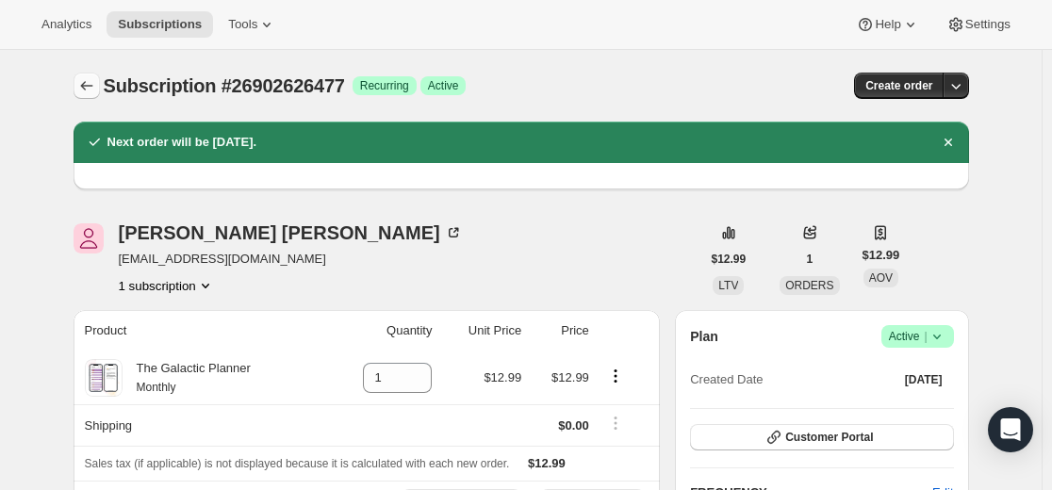
click at [94, 87] on icon "Subscriptions" at bounding box center [86, 85] width 19 height 19
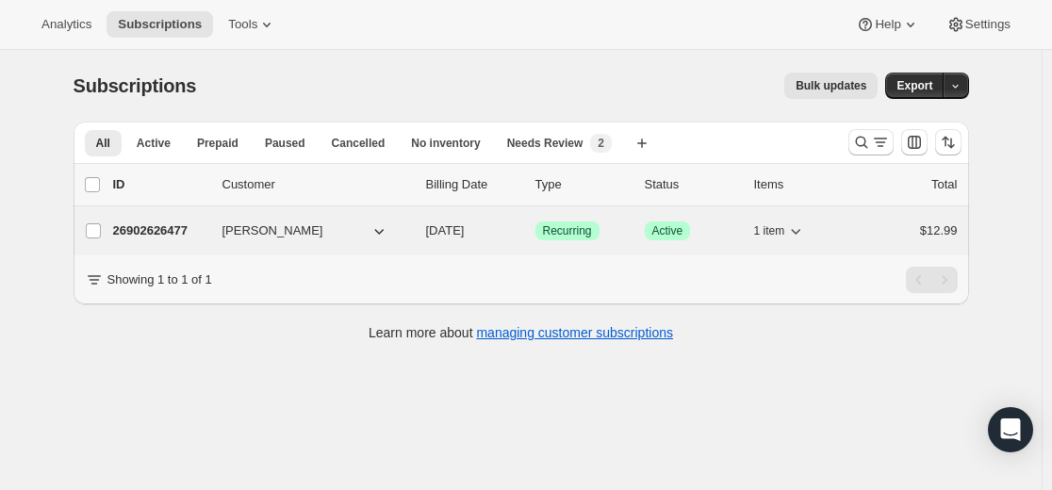
click at [166, 226] on p "26902626477" at bounding box center [160, 230] width 94 height 19
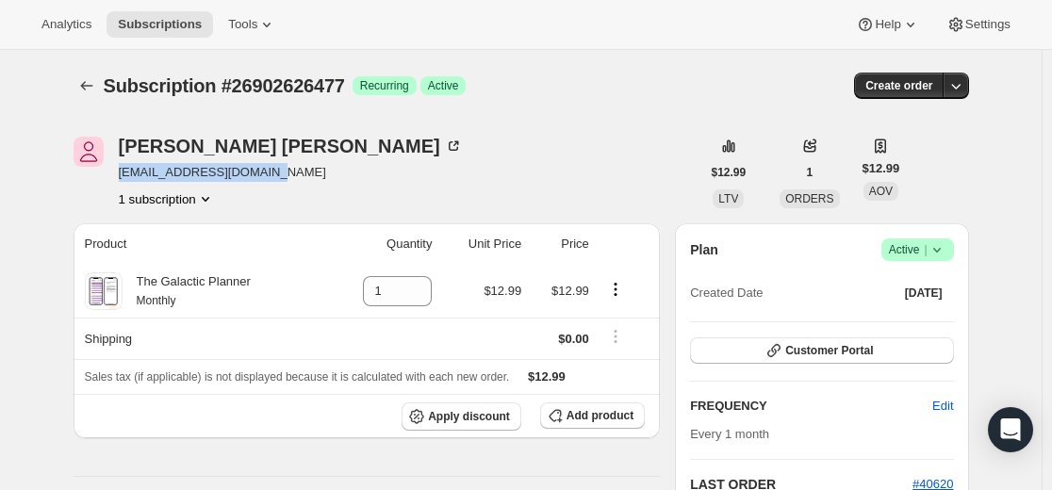
drag, startPoint x: 268, startPoint y: 174, endPoint x: 116, endPoint y: 179, distance: 151.8
click at [116, 179] on div "[PERSON_NAME] [EMAIL_ADDRESS][DOMAIN_NAME] 1 subscription" at bounding box center [387, 173] width 627 height 72
copy span "[EMAIL_ADDRESS][DOMAIN_NAME]"
click at [92, 94] on icon "Subscriptions" at bounding box center [86, 85] width 19 height 19
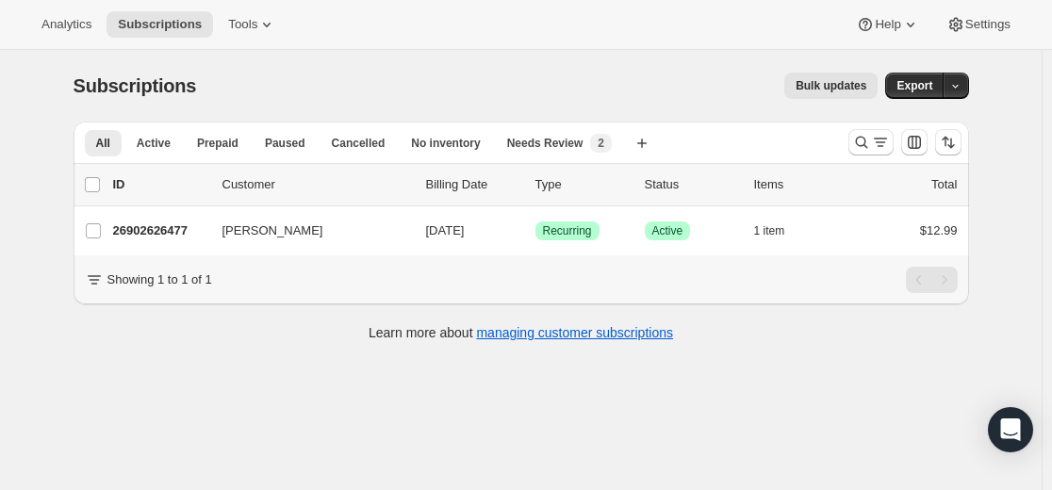
click at [270, 408] on div "Subscriptions. This page is ready Subscriptions Bulk updates More actions Bulk …" at bounding box center [520, 295] width 1041 height 490
click at [871, 139] on icon "Search and filter results" at bounding box center [861, 142] width 19 height 19
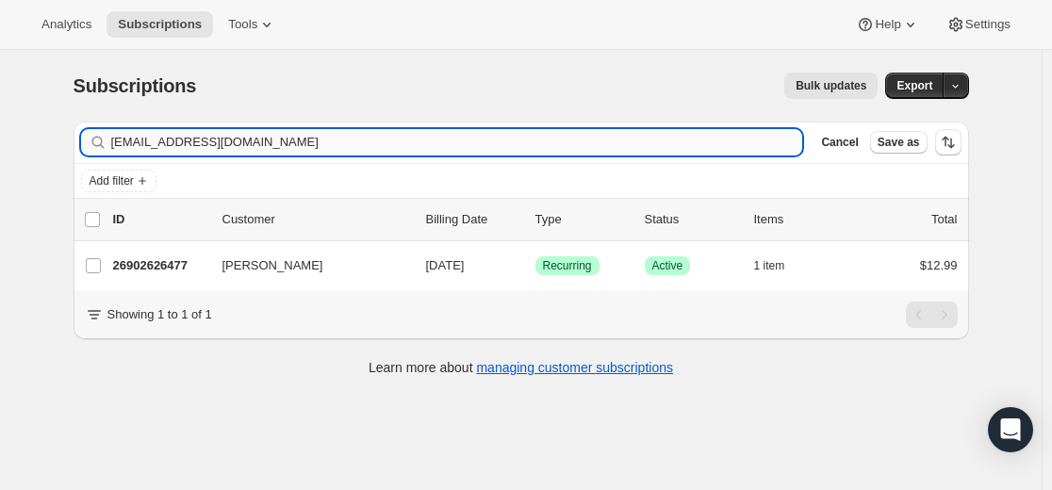
click at [660, 133] on input "[EMAIL_ADDRESS][DOMAIN_NAME]" at bounding box center [457, 142] width 692 height 26
type input "[EMAIL_ADDRESS][DOMAIN_NAME]"
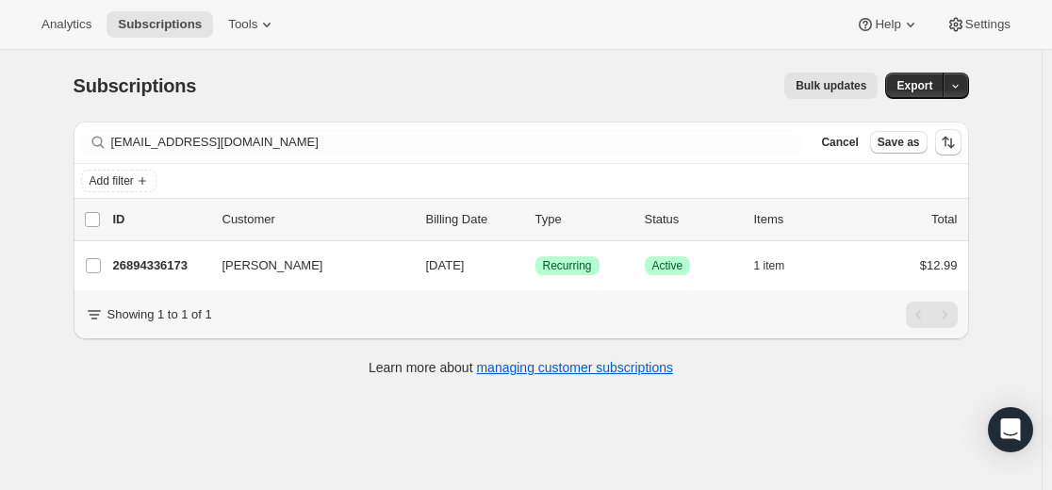
click at [40, 430] on div "Subscriptions. This page is ready Subscriptions Bulk updates More actions Bulk …" at bounding box center [520, 295] width 1041 height 490
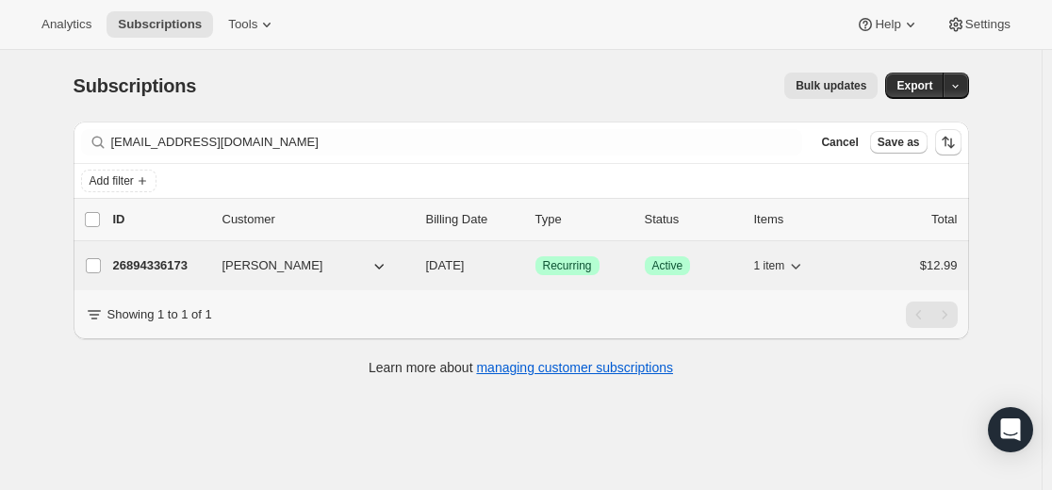
click at [156, 266] on p "26894336173" at bounding box center [160, 265] width 94 height 19
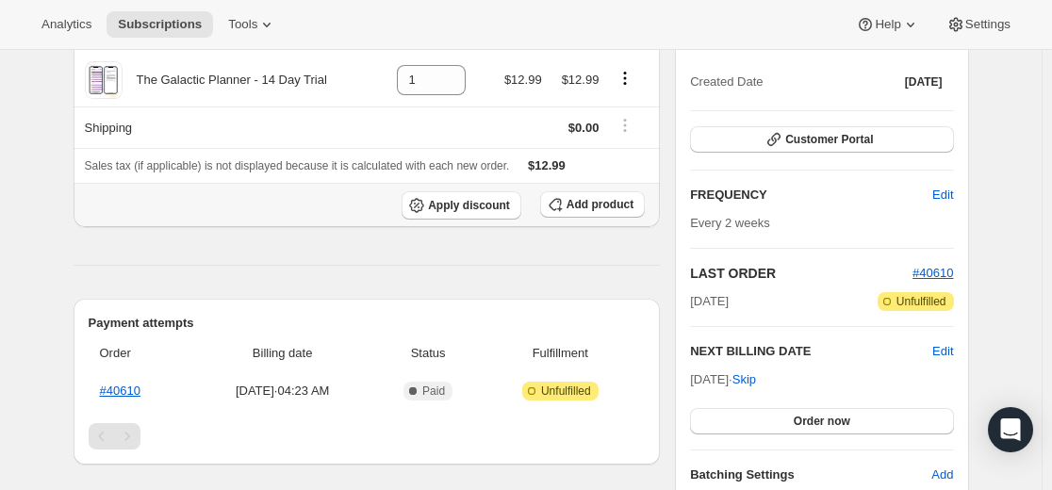
scroll to position [377, 0]
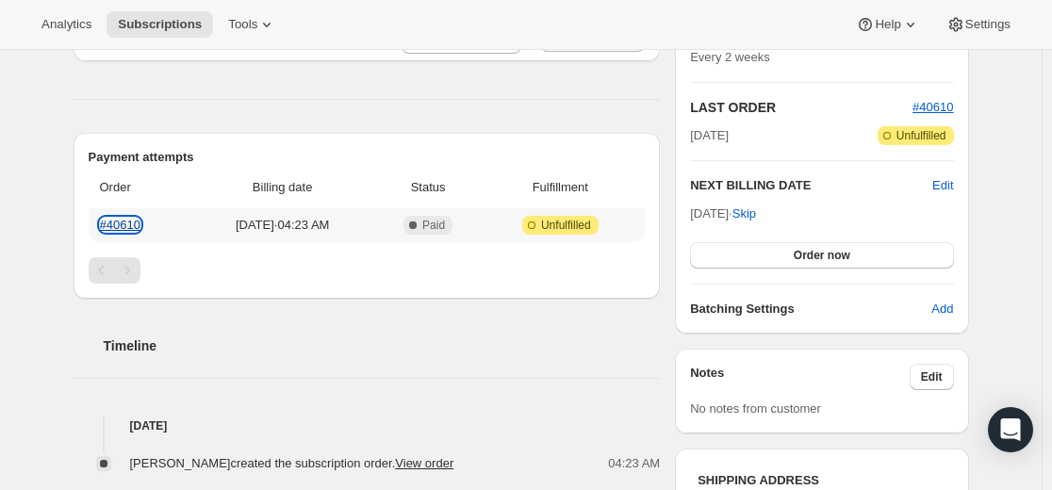
click at [123, 227] on link "#40610" at bounding box center [120, 225] width 41 height 14
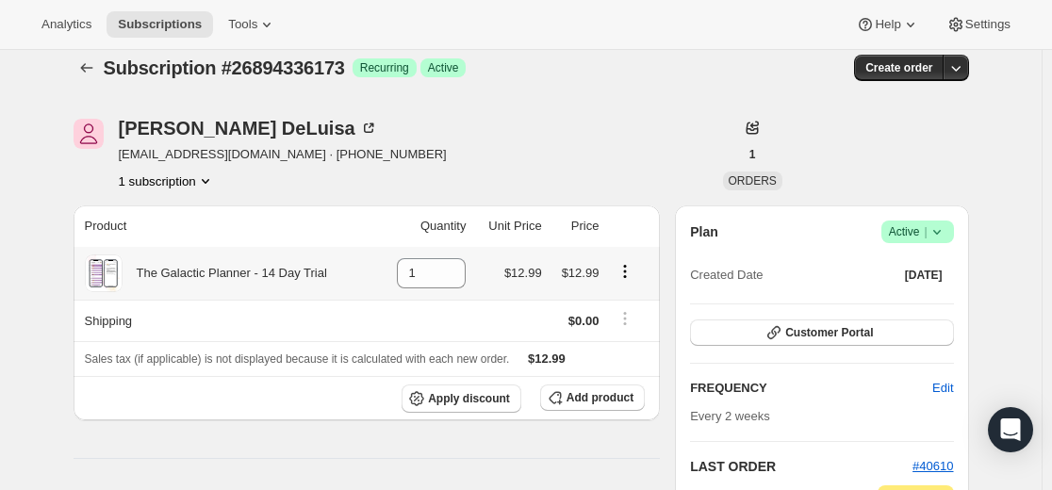
scroll to position [0, 0]
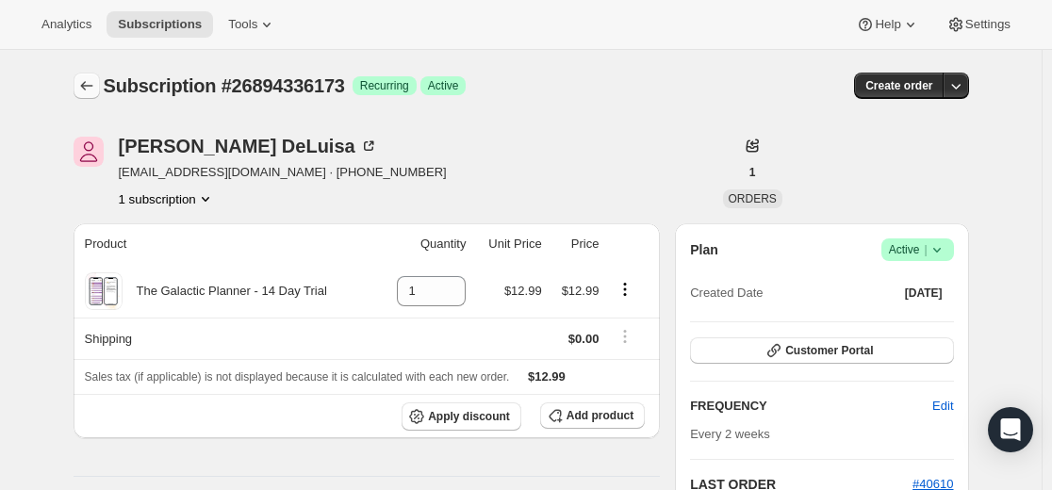
click at [90, 96] on button "Subscriptions" at bounding box center [87, 86] width 26 height 26
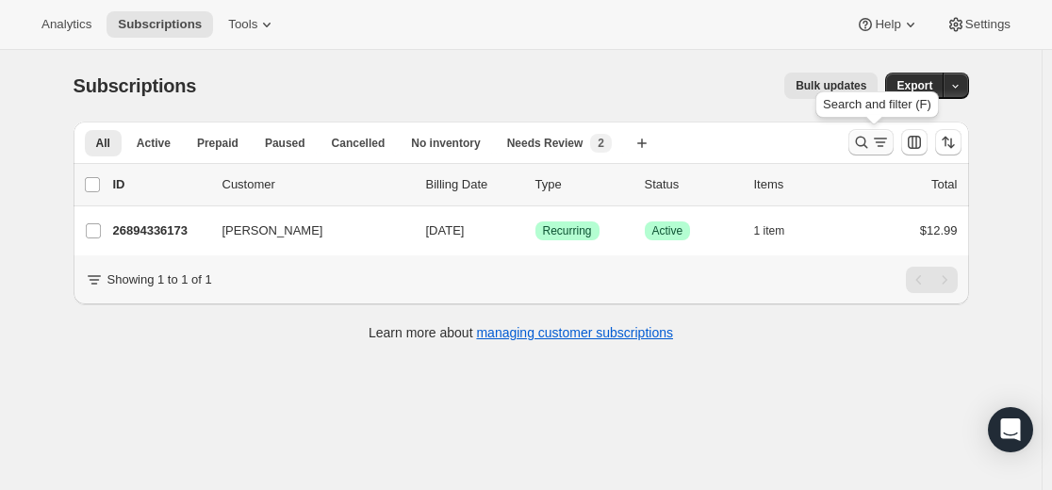
click at [866, 142] on icon "Search and filter results" at bounding box center [861, 142] width 19 height 19
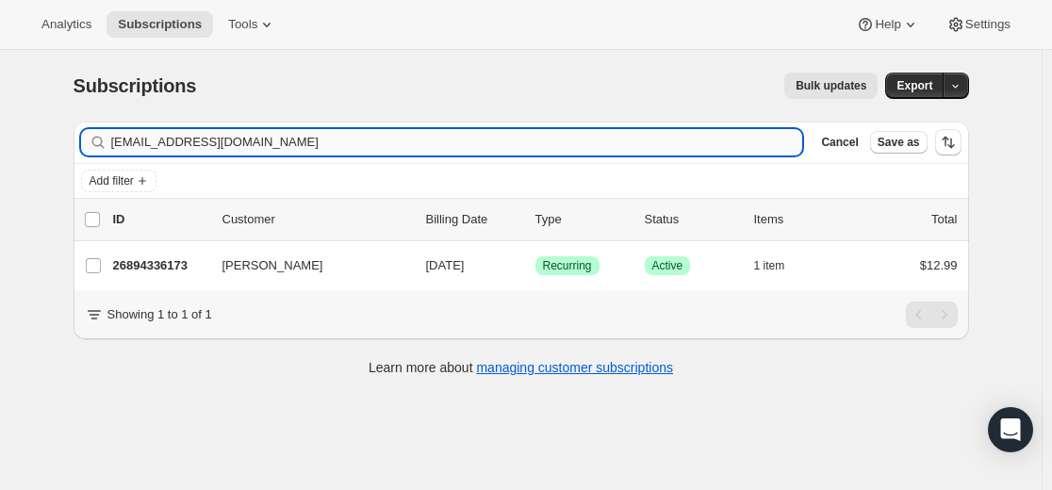
click at [445, 142] on input "[EMAIL_ADDRESS][DOMAIN_NAME]" at bounding box center [457, 142] width 692 height 26
click at [446, 142] on input "[EMAIL_ADDRESS][DOMAIN_NAME]" at bounding box center [457, 142] width 692 height 26
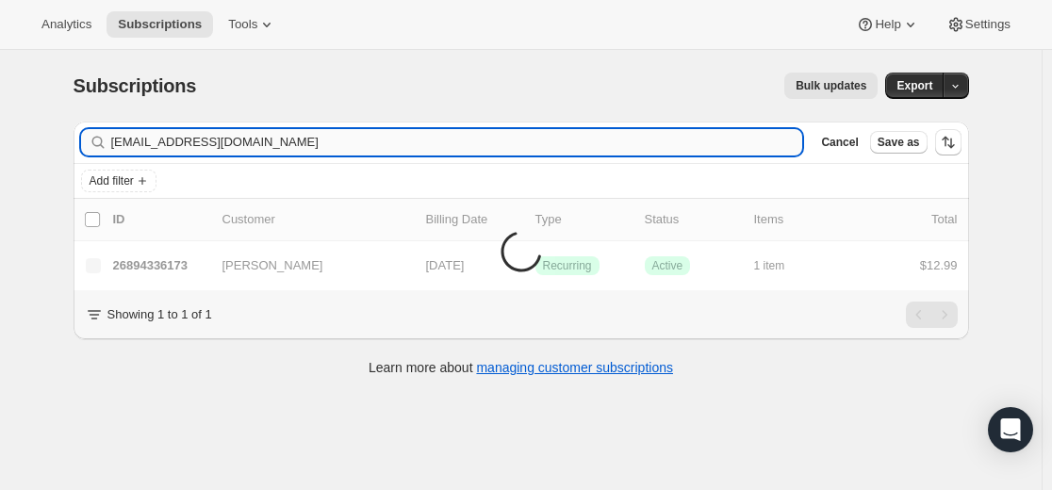
type input "[EMAIL_ADDRESS][DOMAIN_NAME]"
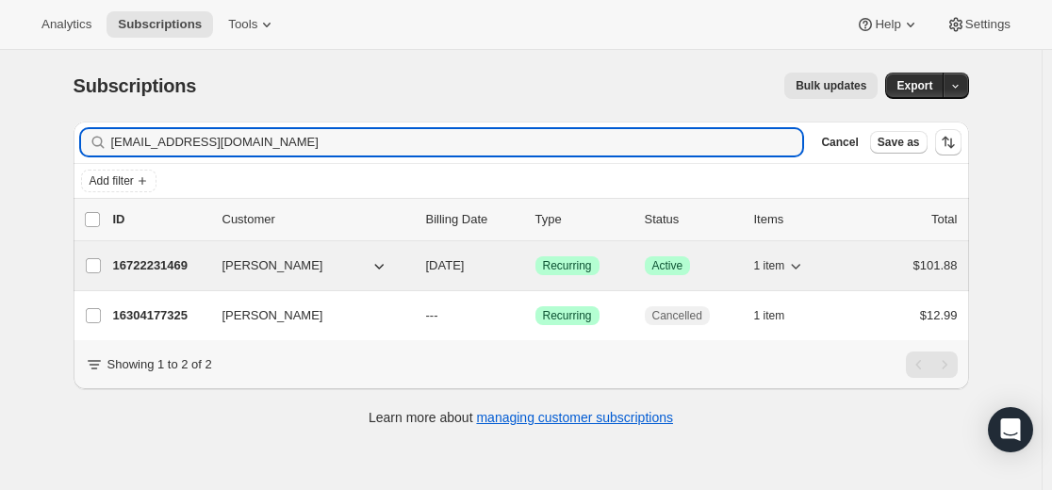
click at [163, 262] on p "16722231469" at bounding box center [160, 265] width 94 height 19
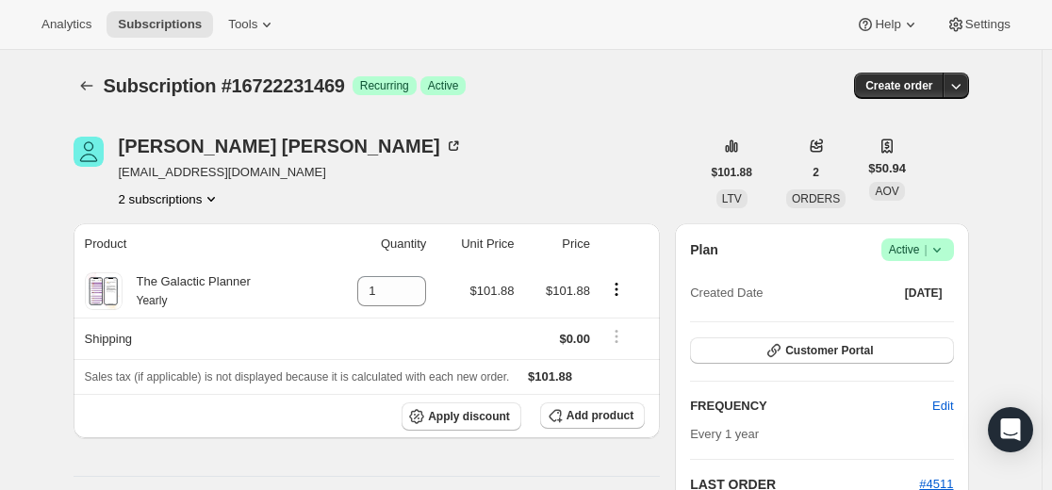
drag, startPoint x: 55, startPoint y: 368, endPoint x: 64, endPoint y: 367, distance: 9.6
click at [90, 90] on icon "Subscriptions" at bounding box center [86, 85] width 19 height 19
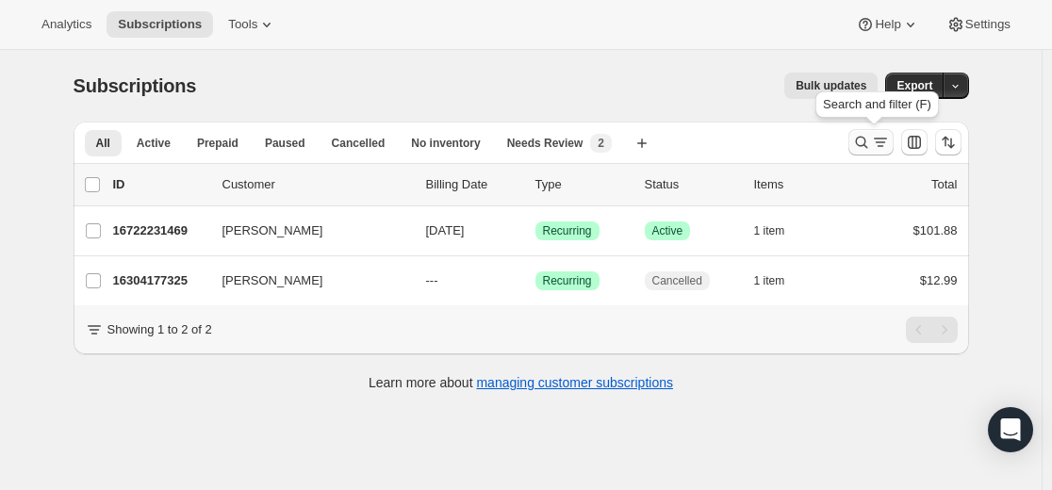
click at [867, 142] on icon "Search and filter results" at bounding box center [861, 143] width 12 height 12
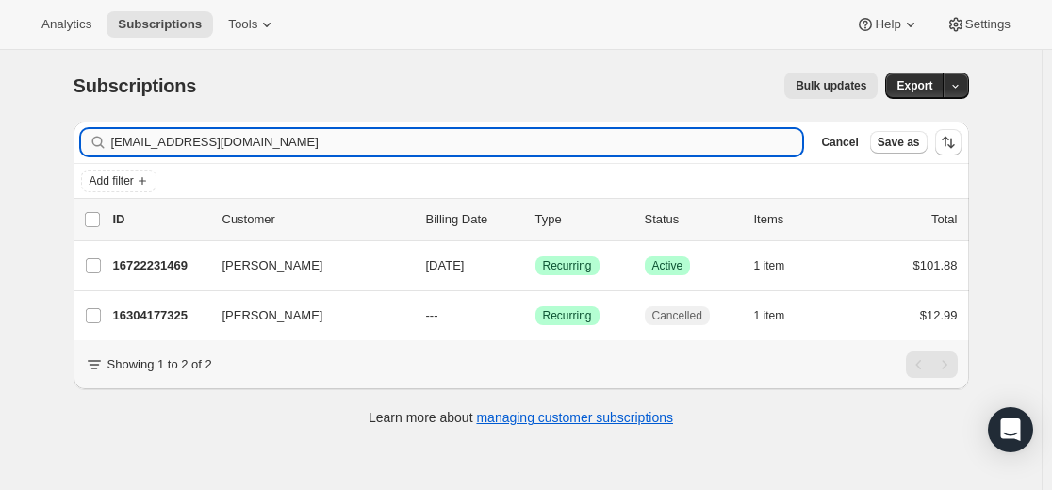
click at [539, 136] on input "[EMAIL_ADDRESS][DOMAIN_NAME]" at bounding box center [457, 142] width 692 height 26
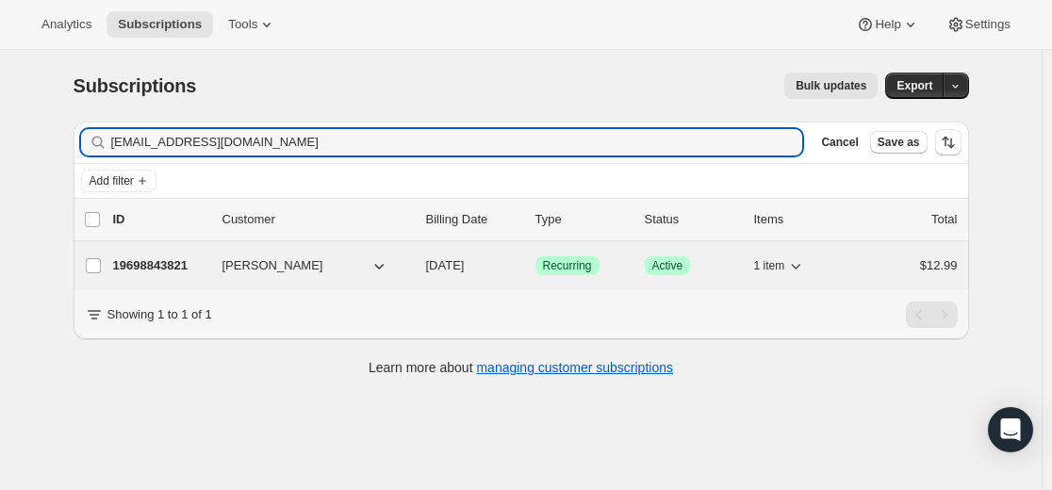
type input "[EMAIL_ADDRESS][DOMAIN_NAME]"
click at [172, 269] on p "19698843821" at bounding box center [160, 265] width 94 height 19
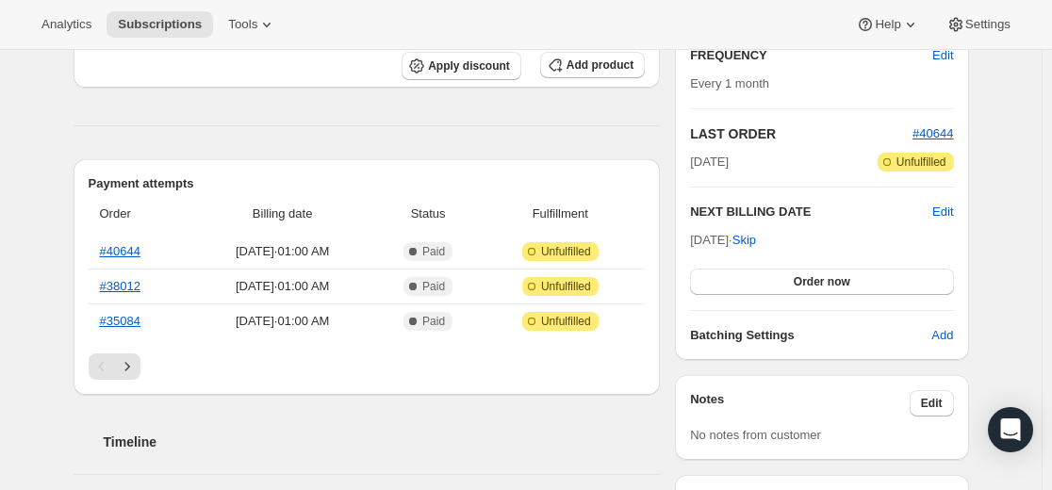
scroll to position [377, 0]
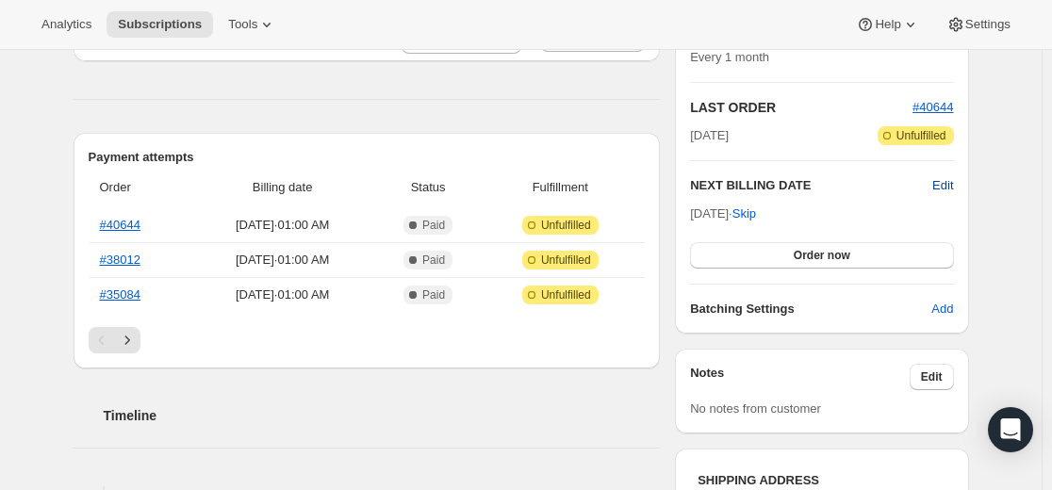
click at [946, 183] on span "Edit" at bounding box center [942, 185] width 21 height 19
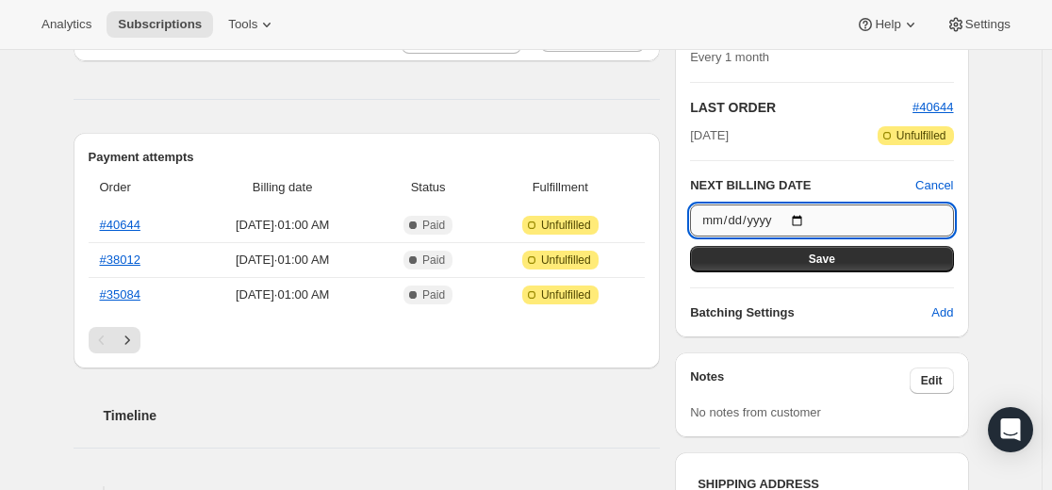
click at [802, 217] on input "[DATE]" at bounding box center [821, 220] width 263 height 32
type input "[DATE]"
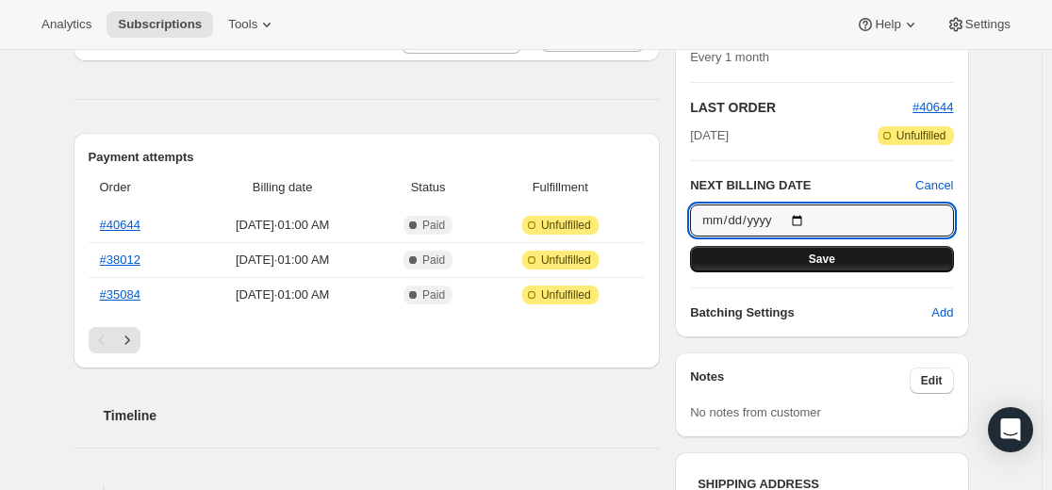
click at [850, 257] on button "Save" at bounding box center [821, 259] width 263 height 26
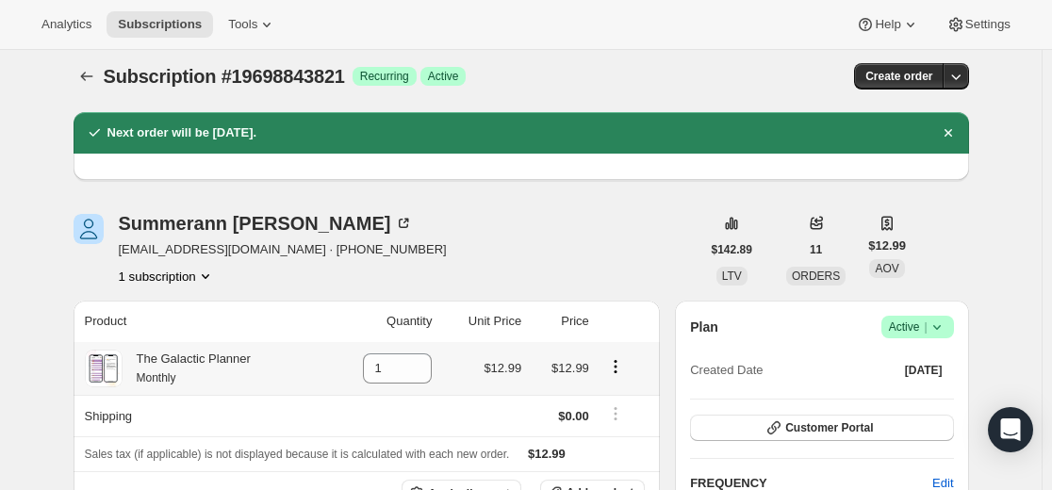
scroll to position [0, 0]
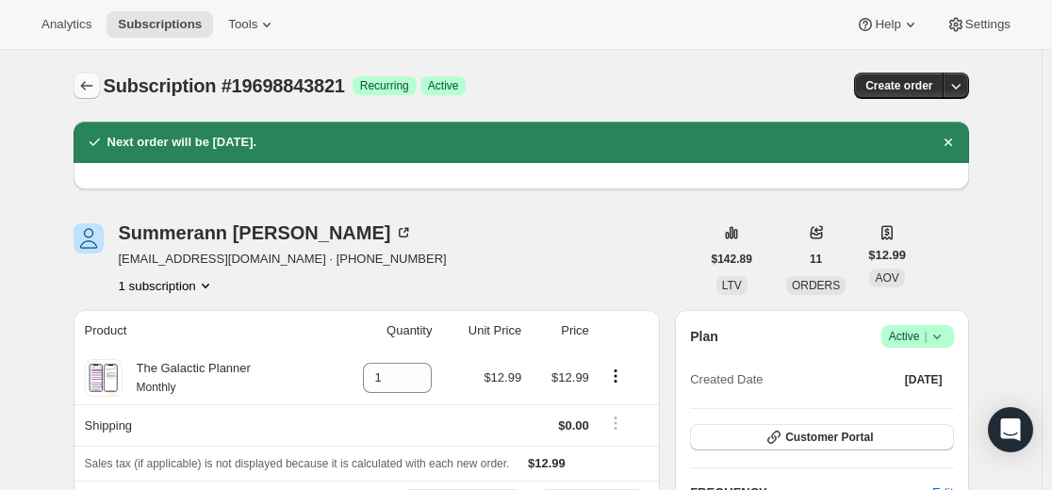
click at [89, 85] on icon "Subscriptions" at bounding box center [86, 85] width 19 height 19
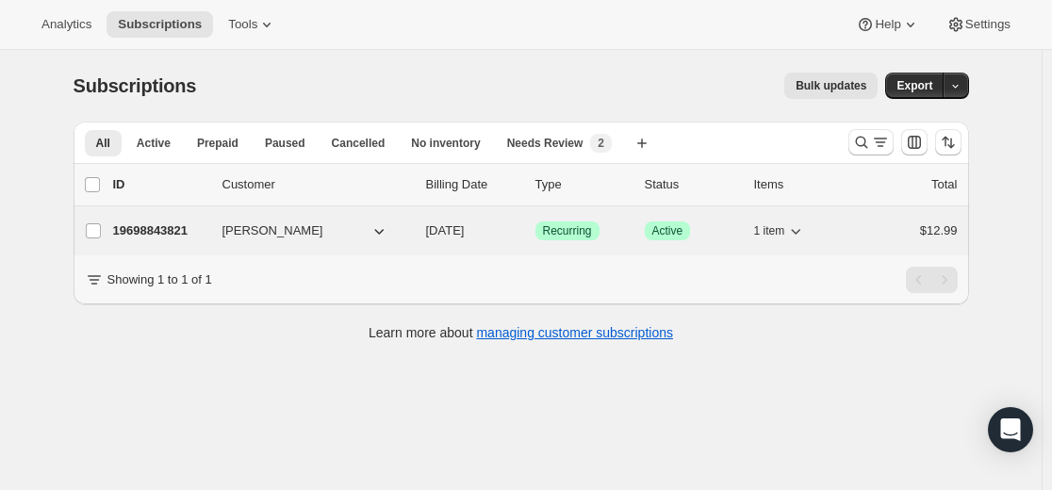
click at [169, 242] on div "19698843821 [PERSON_NAME] [DATE] Success Recurring Success Active 1 item $12.99" at bounding box center [535, 231] width 844 height 26
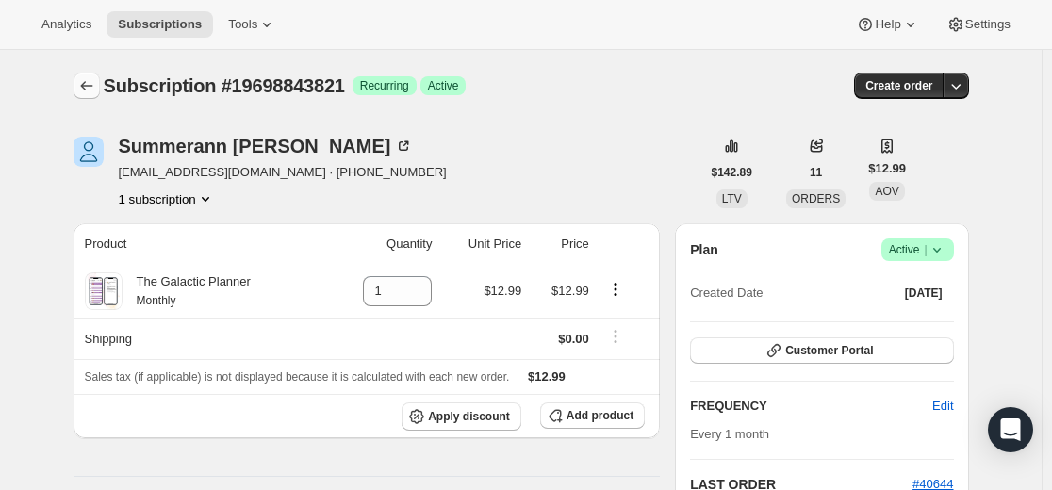
click at [96, 88] on icon "Subscriptions" at bounding box center [86, 85] width 19 height 19
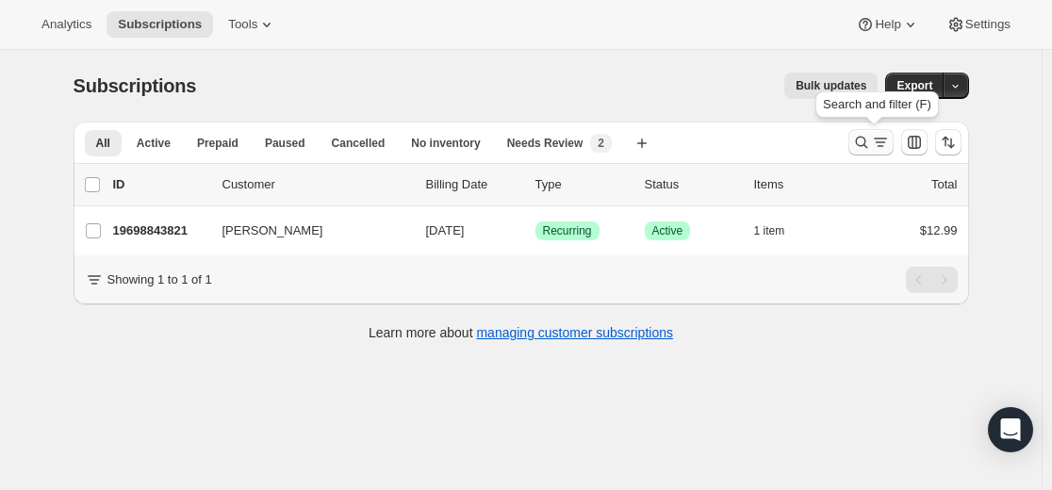
click at [864, 143] on icon "Search and filter results" at bounding box center [861, 142] width 19 height 19
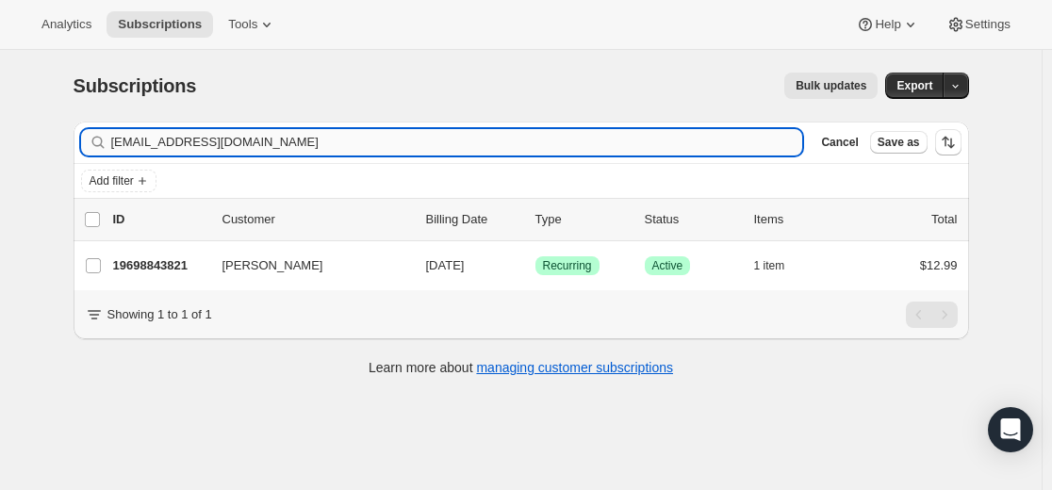
click at [607, 143] on input "[EMAIL_ADDRESS][DOMAIN_NAME]" at bounding box center [457, 142] width 692 height 26
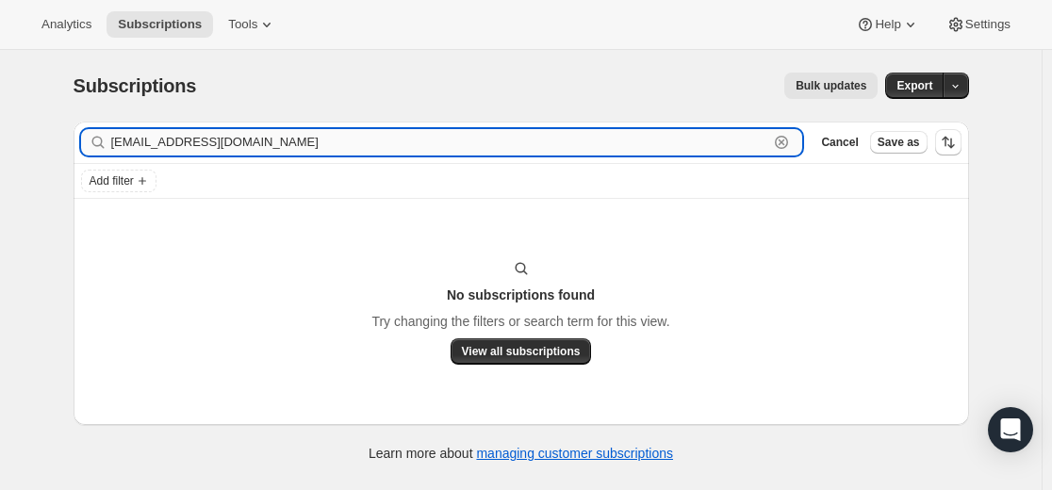
click at [296, 145] on input "[EMAIL_ADDRESS][DOMAIN_NAME]" at bounding box center [440, 142] width 658 height 26
paste input "[EMAIL_ADDRESS][DOMAIN_NAME]"
type input "[EMAIL_ADDRESS][DOMAIN_NAME]"
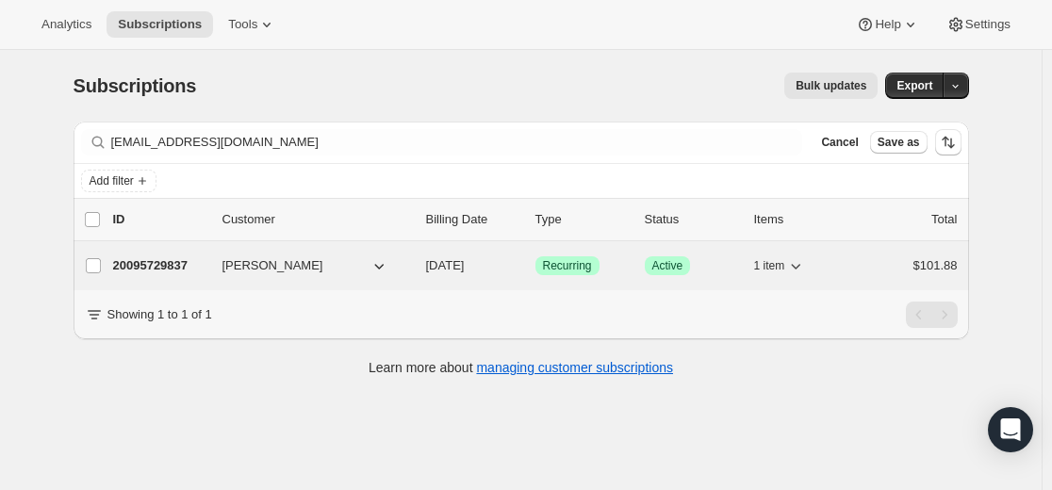
click at [171, 268] on p "20095729837" at bounding box center [160, 265] width 94 height 19
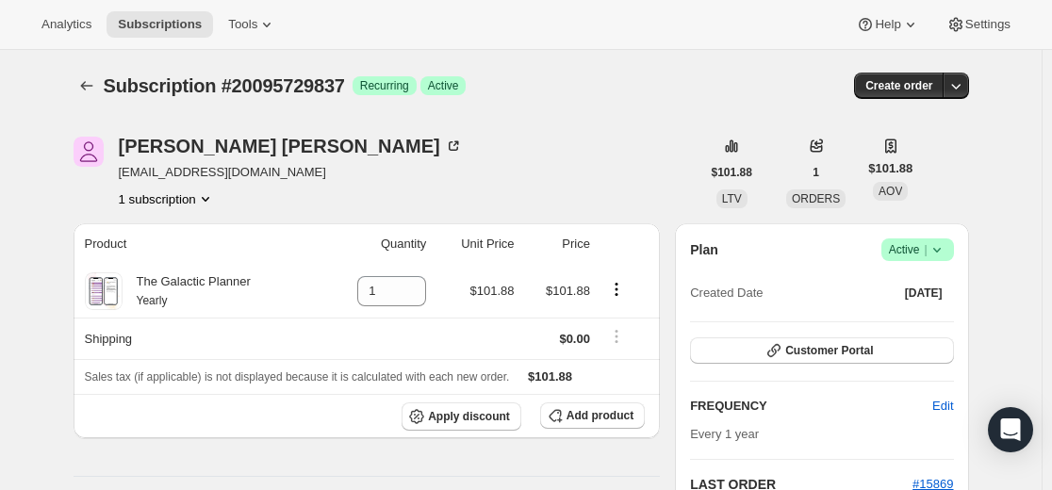
click at [941, 247] on icon at bounding box center [936, 249] width 19 height 19
click at [918, 322] on span "Cancel subscription" at bounding box center [923, 319] width 106 height 14
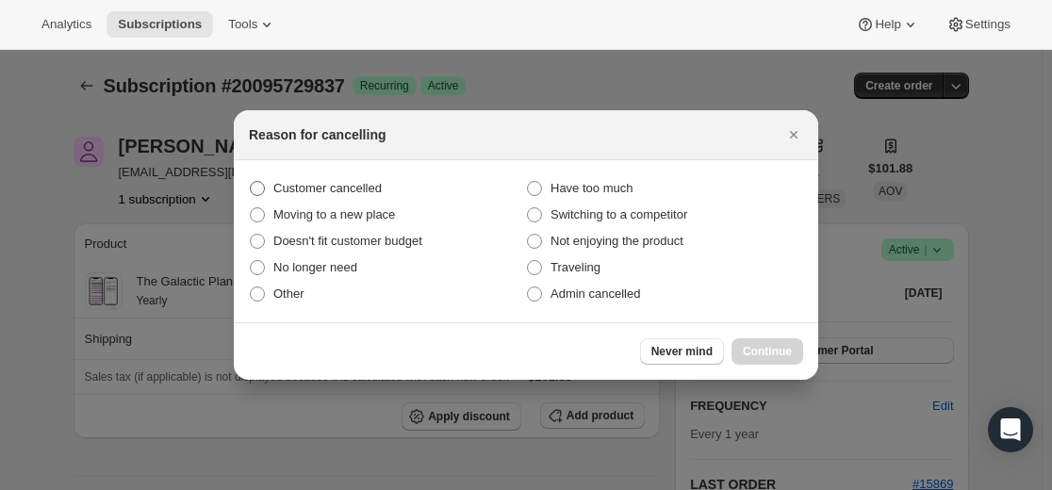
click at [352, 189] on span "Customer cancelled" at bounding box center [327, 188] width 108 height 14
click at [251, 182] on input "Customer cancelled" at bounding box center [250, 181] width 1 height 1
radio input "true"
click at [777, 349] on span "Continue" at bounding box center [767, 351] width 49 height 15
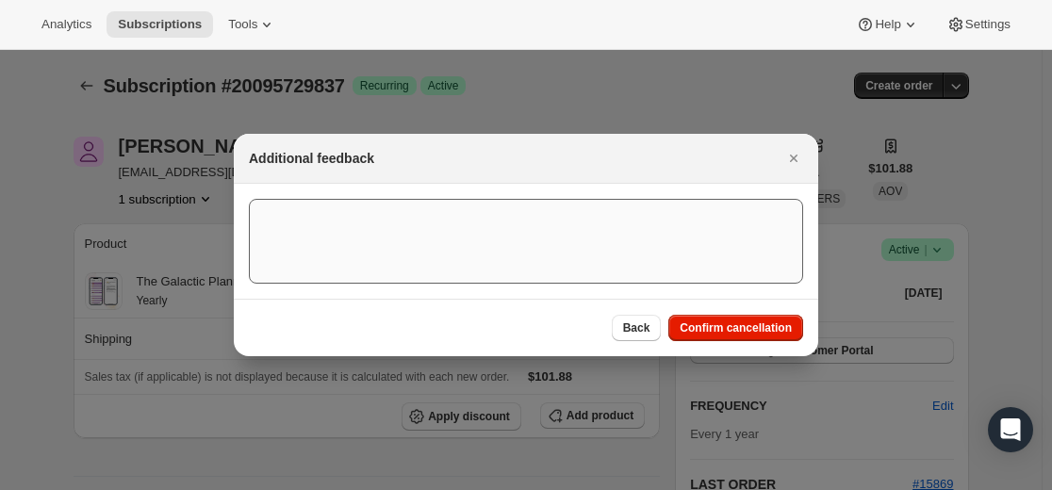
drag, startPoint x: 780, startPoint y: 331, endPoint x: 744, endPoint y: 332, distance: 36.8
click at [780, 331] on span "Confirm cancellation" at bounding box center [735, 327] width 112 height 15
